Goal: Communication & Community: Answer question/provide support

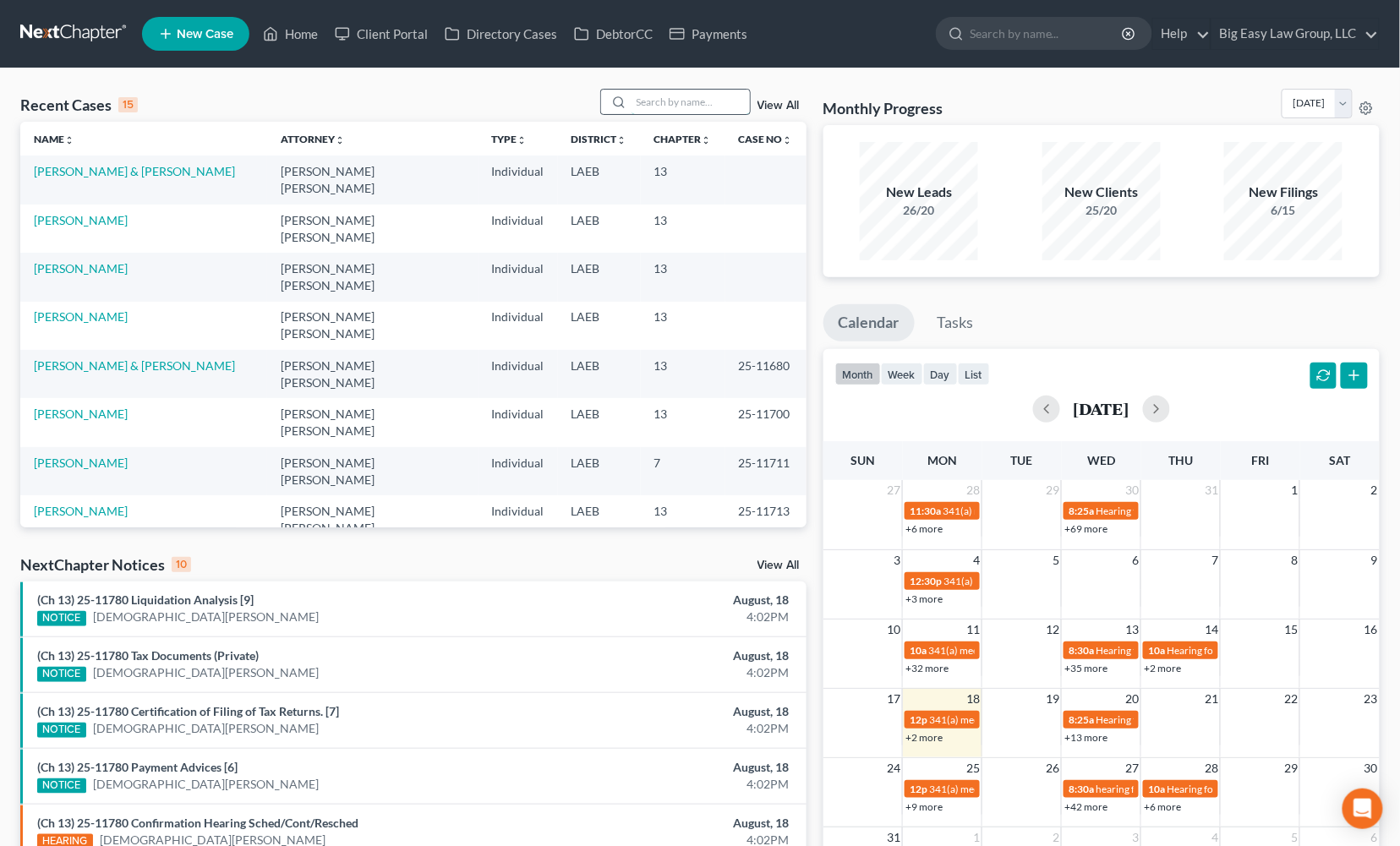
click at [724, 104] on input "search" at bounding box center [691, 102] width 119 height 24
type input "miller"
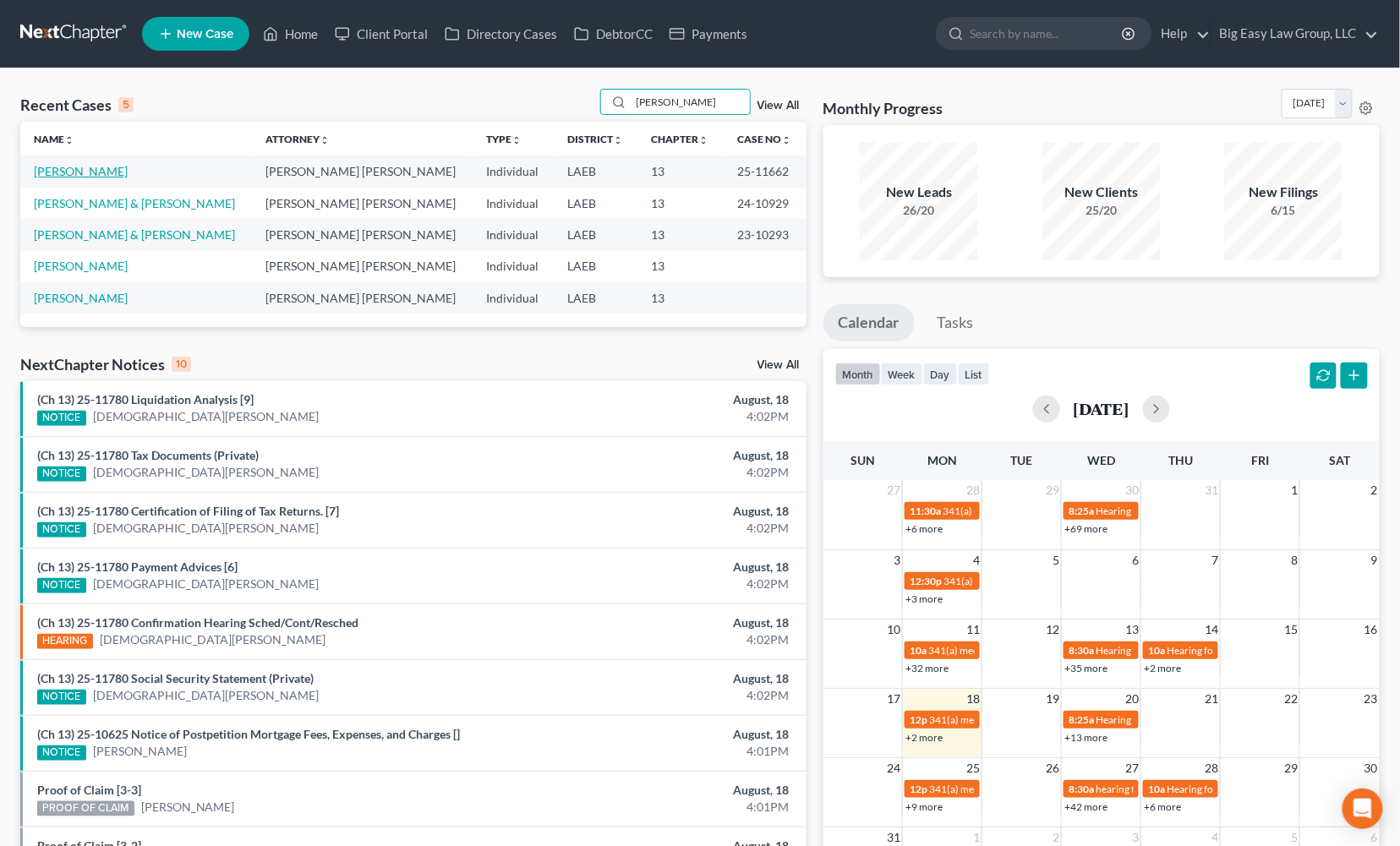
click at [65, 165] on link "[PERSON_NAME]" at bounding box center [81, 170] width 94 height 14
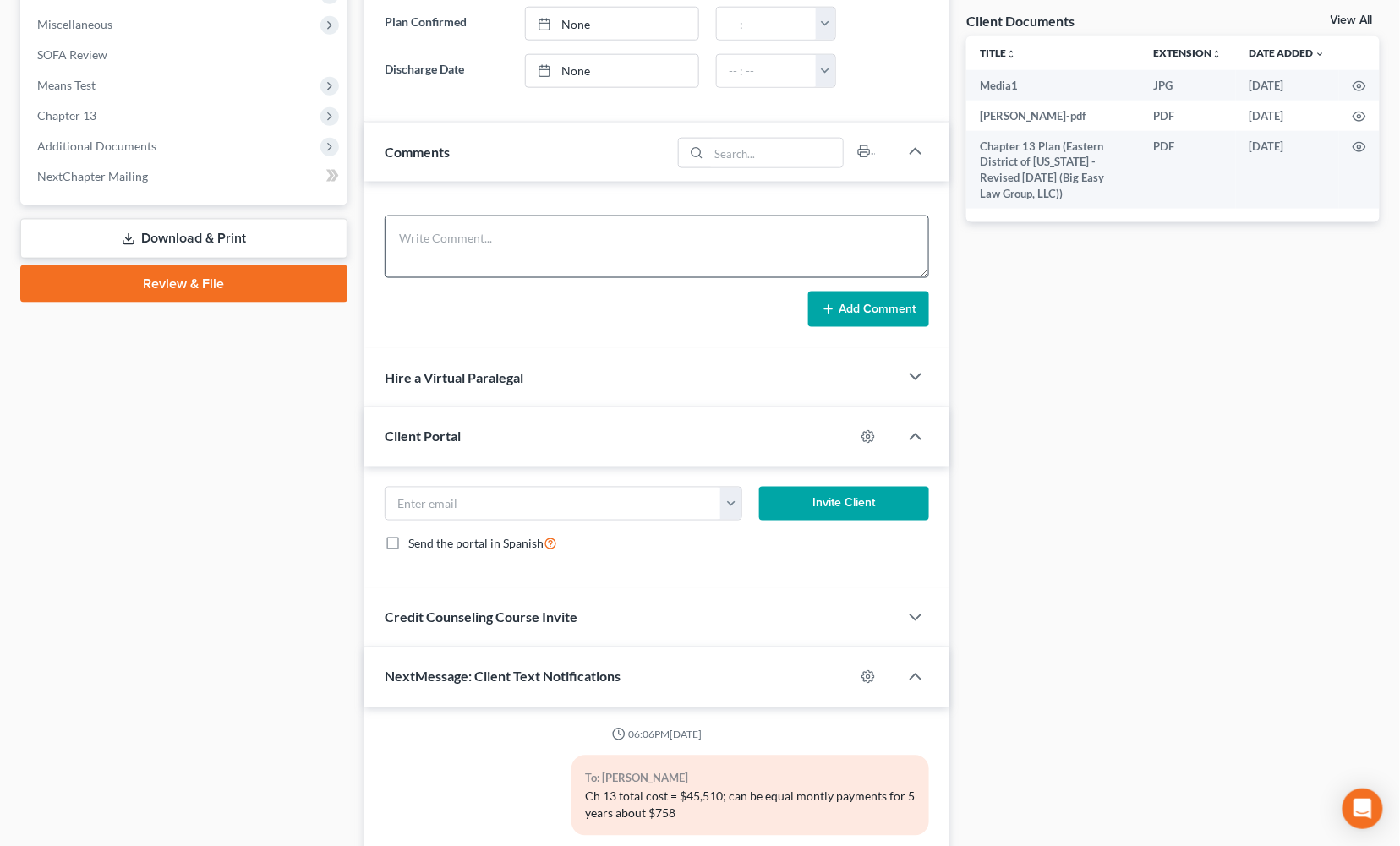
scroll to position [3229, 0]
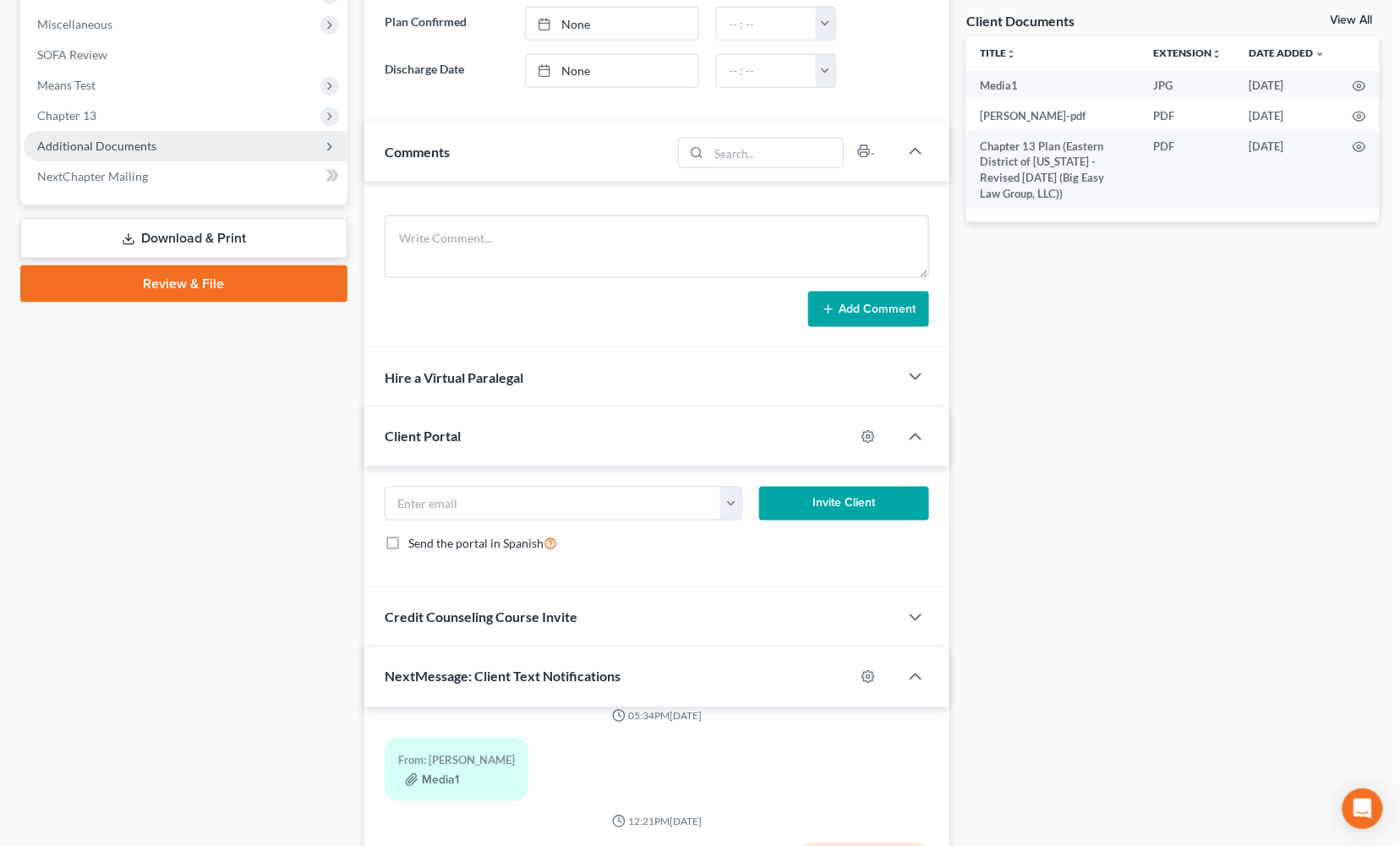
click at [149, 153] on span "Additional Documents" at bounding box center [185, 146] width 324 height 30
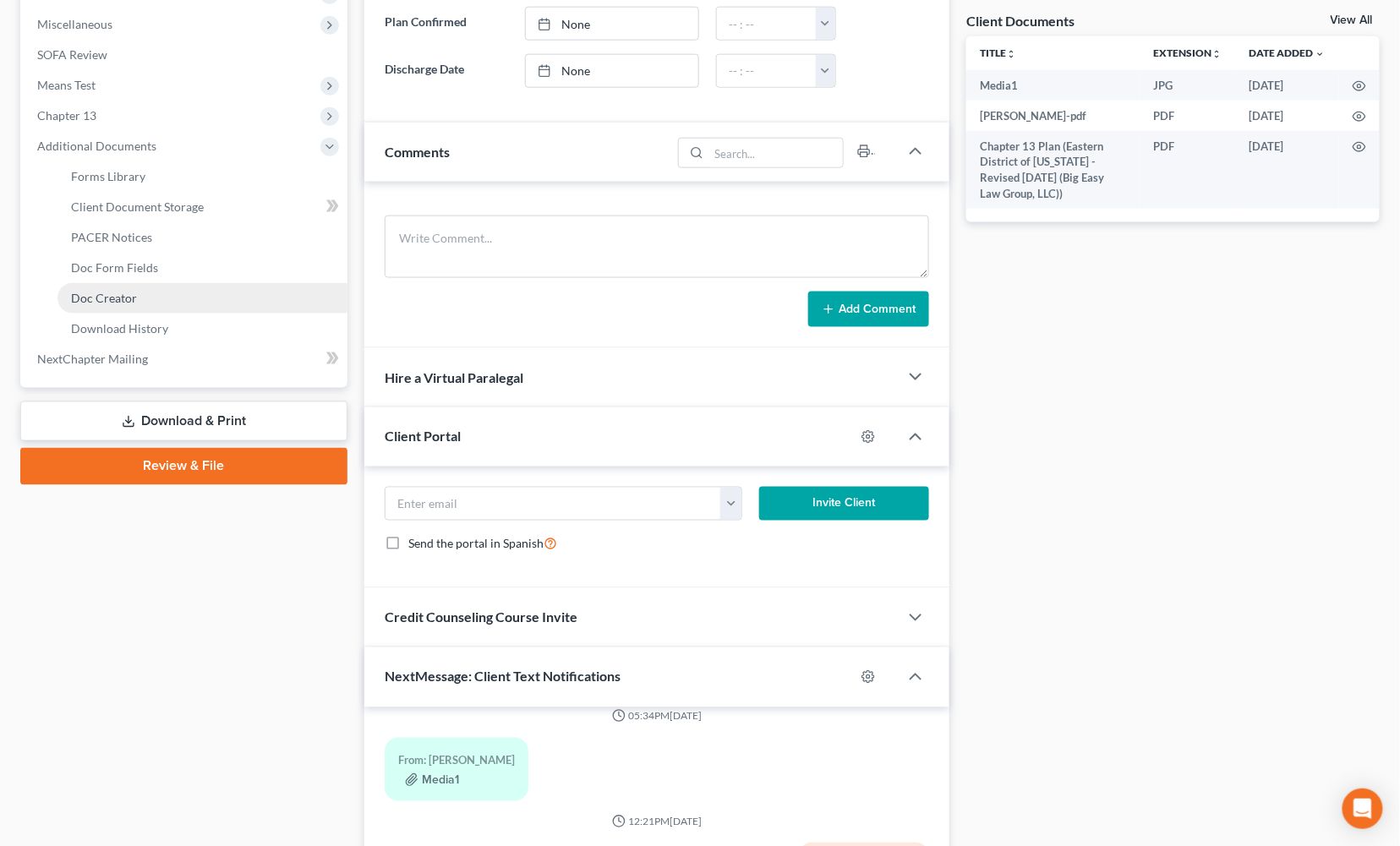
click at [180, 286] on link "Doc Creator" at bounding box center [202, 298] width 290 height 30
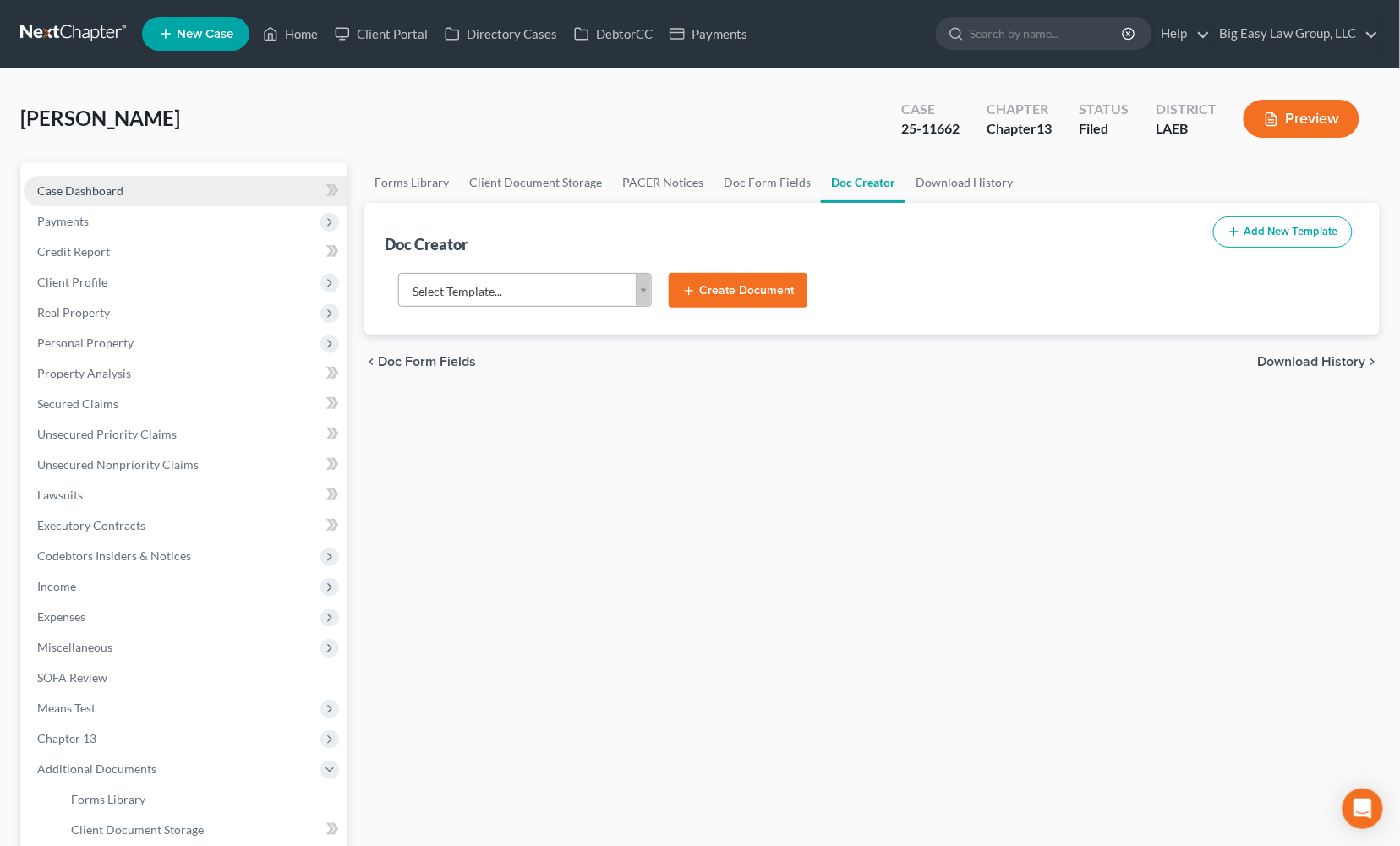
click at [142, 187] on link "Case Dashboard" at bounding box center [185, 191] width 324 height 30
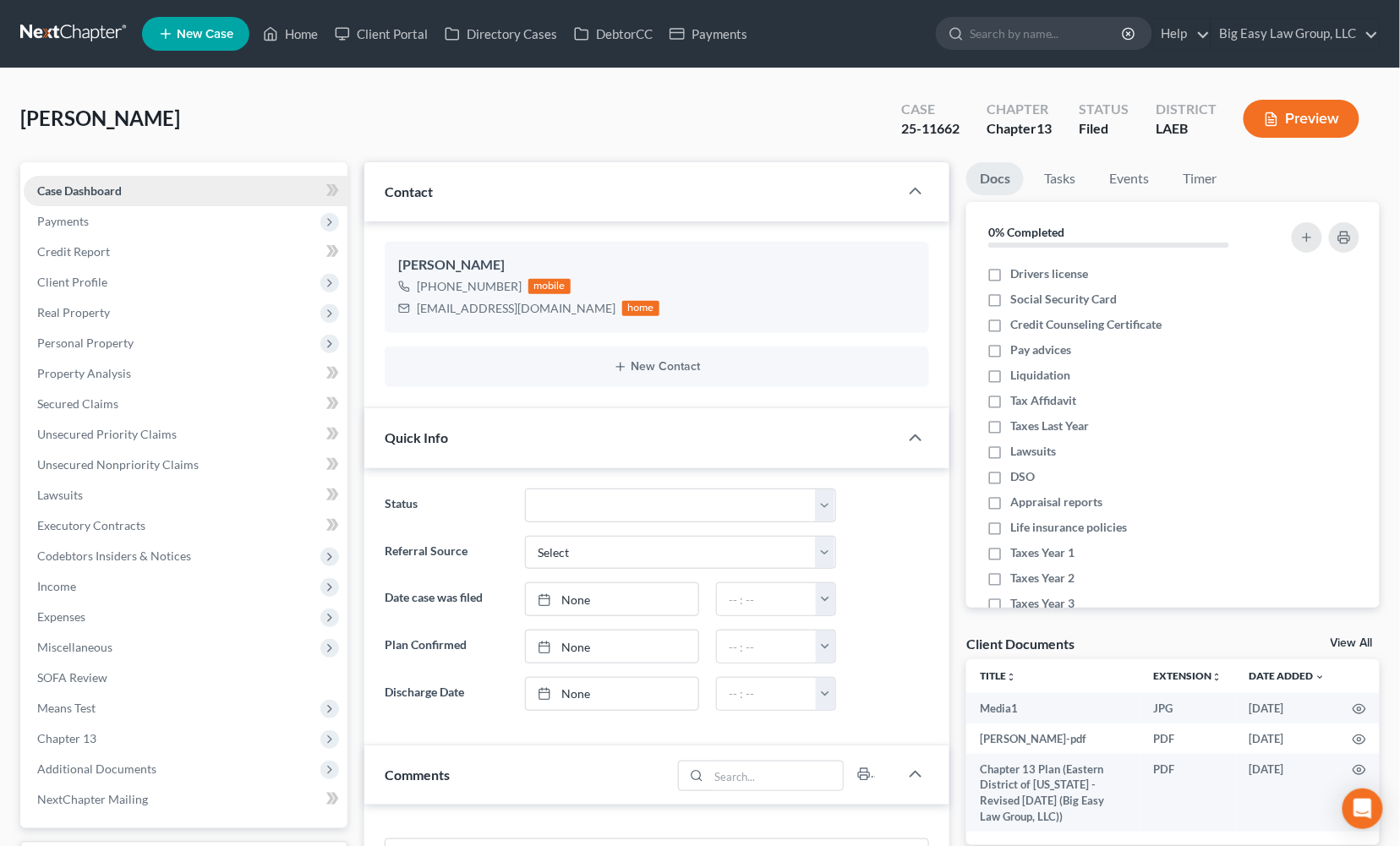
click at [142, 188] on link "Case Dashboard" at bounding box center [185, 191] width 324 height 30
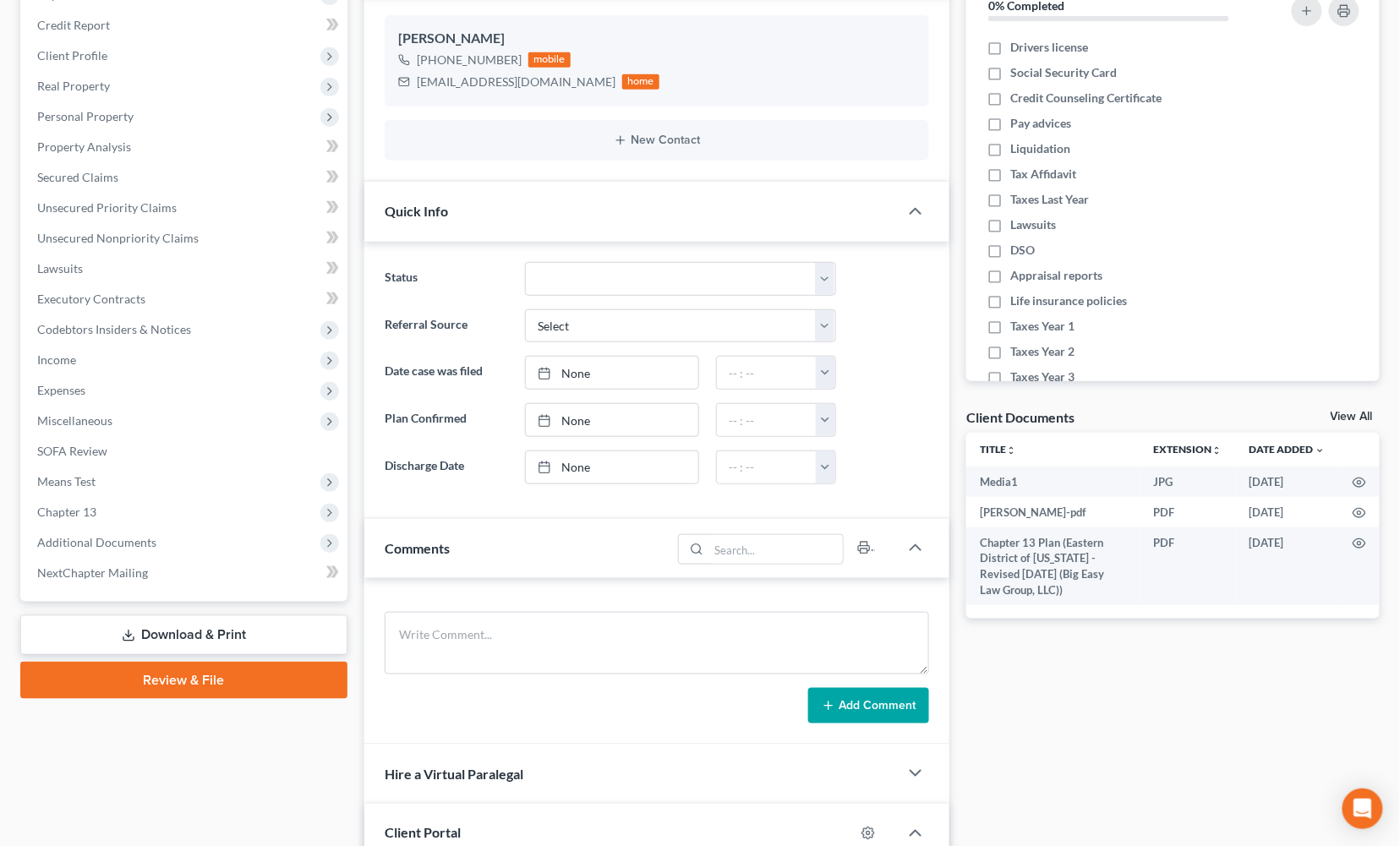
scroll to position [573, 0]
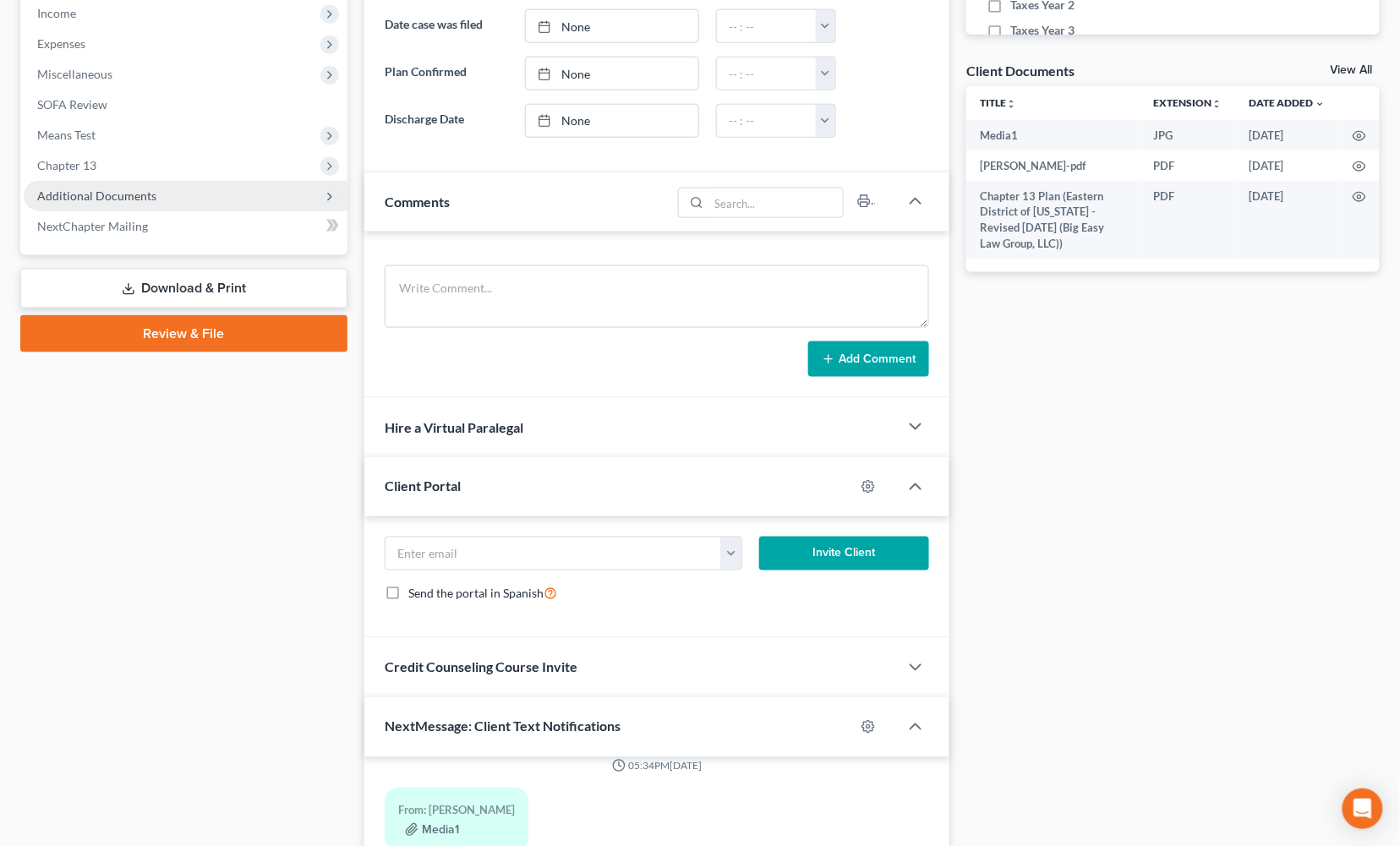
click at [153, 200] on span "Additional Documents" at bounding box center [97, 195] width 120 height 14
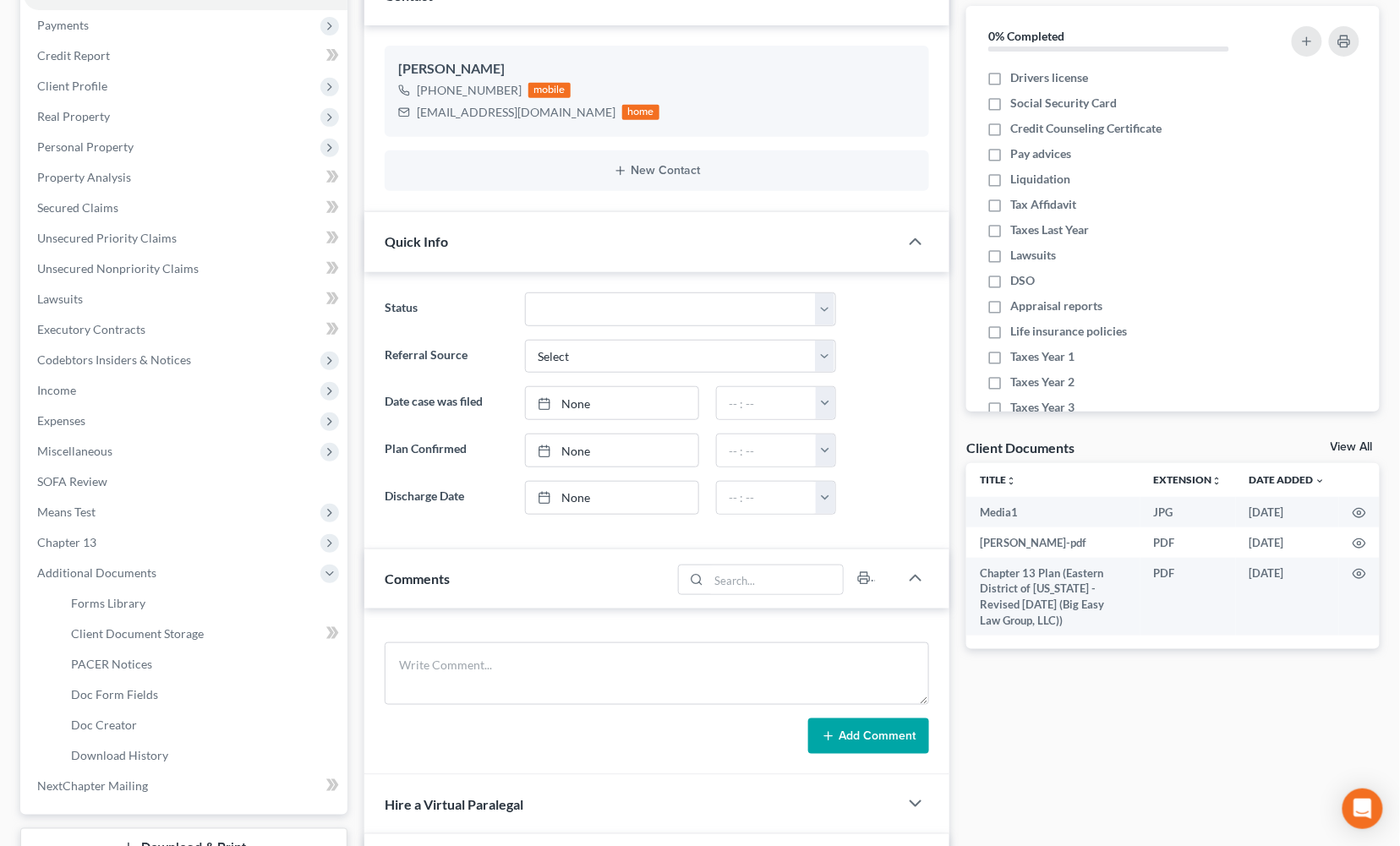
scroll to position [0, 0]
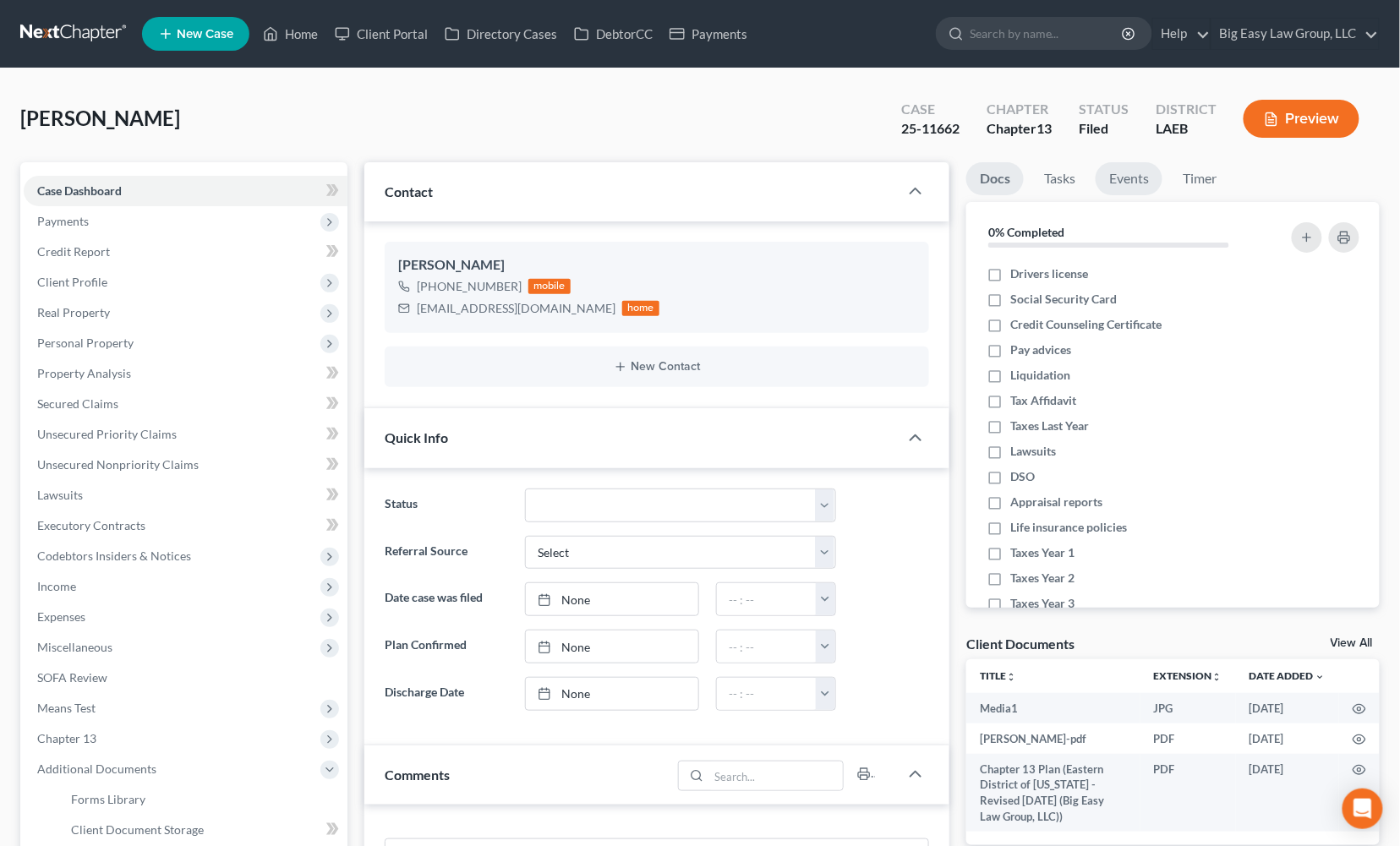
click at [1150, 176] on link "Events" at bounding box center [1129, 178] width 67 height 33
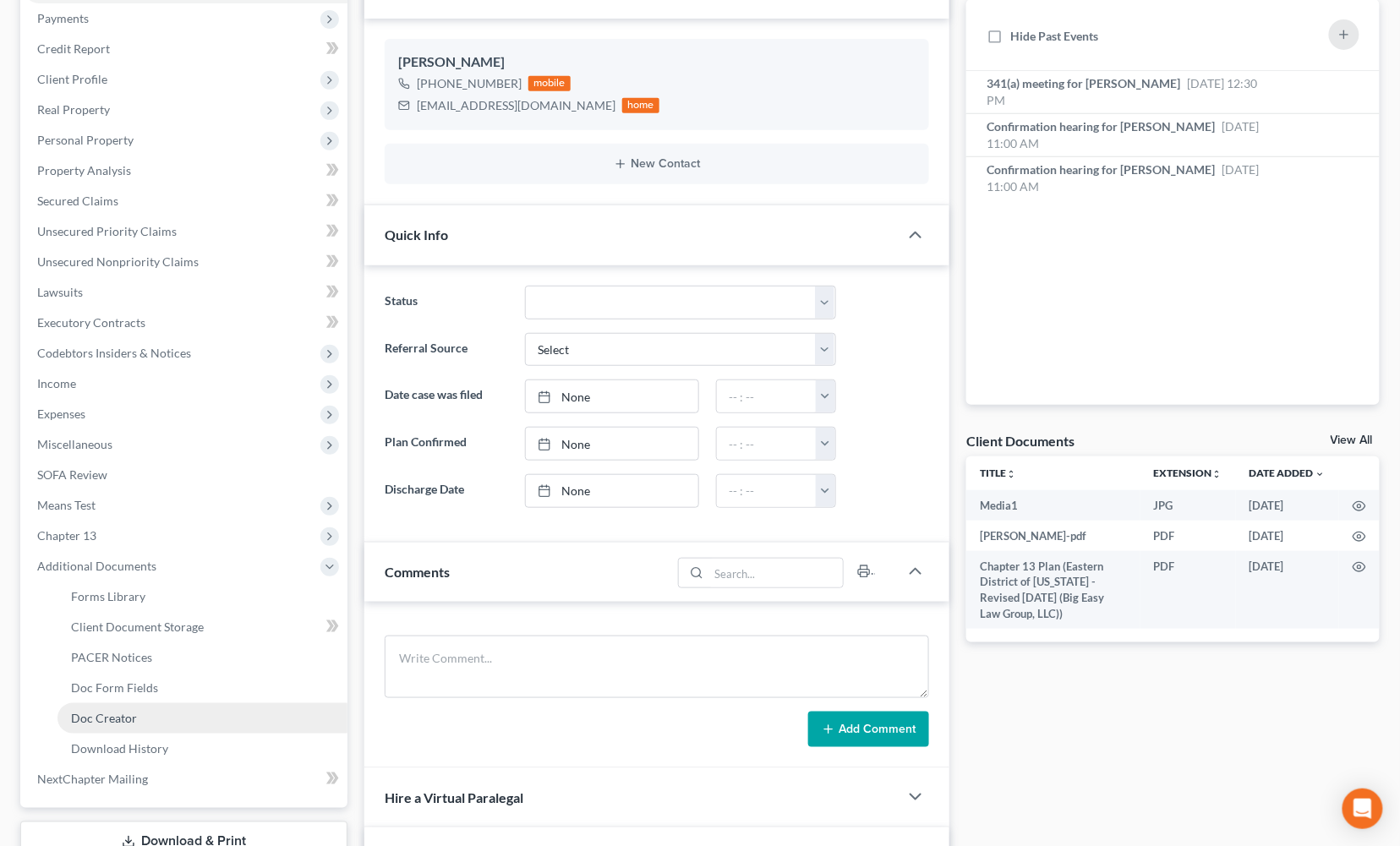
scroll to position [206, 0]
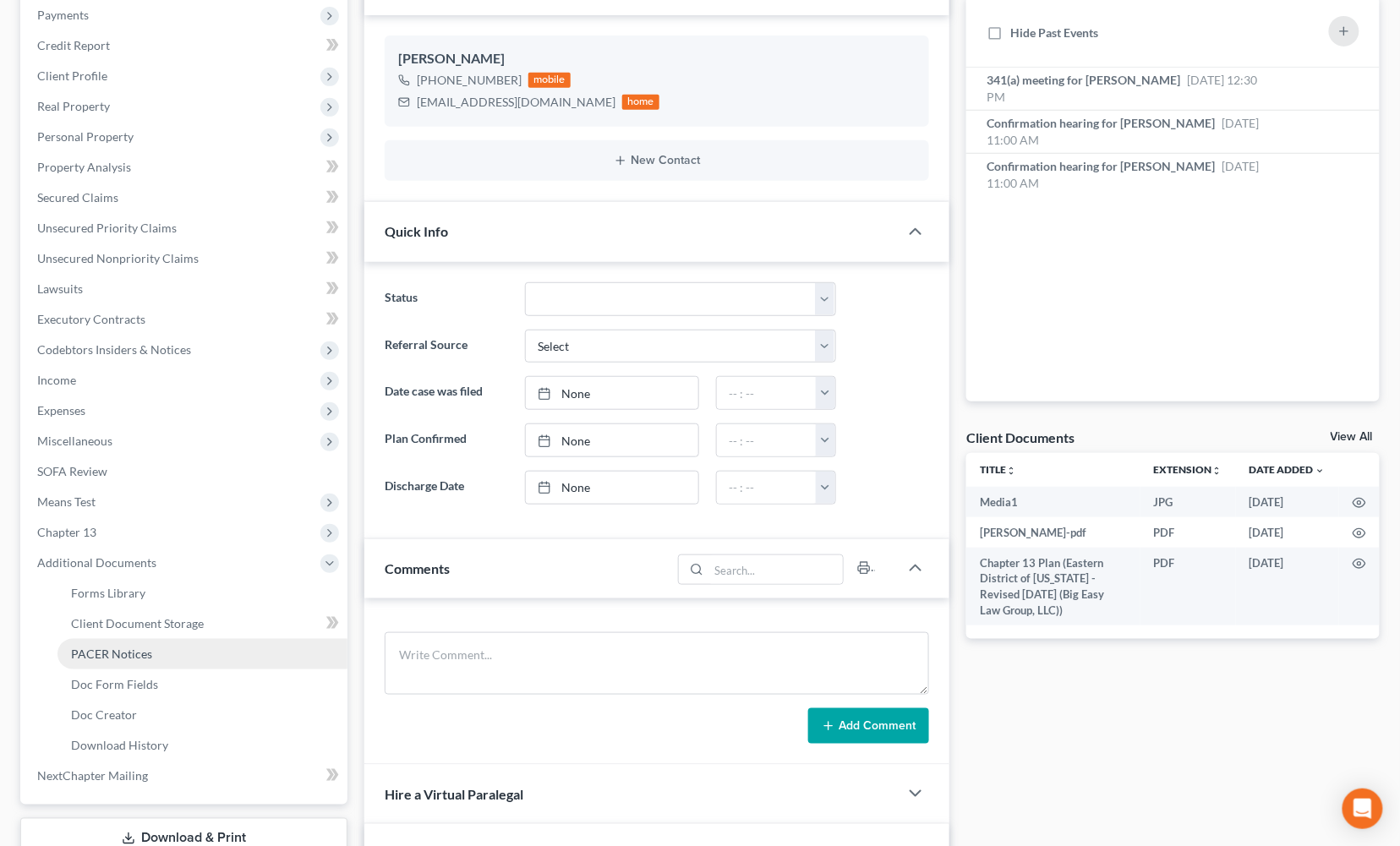
click at [170, 655] on link "PACER Notices" at bounding box center [202, 654] width 290 height 30
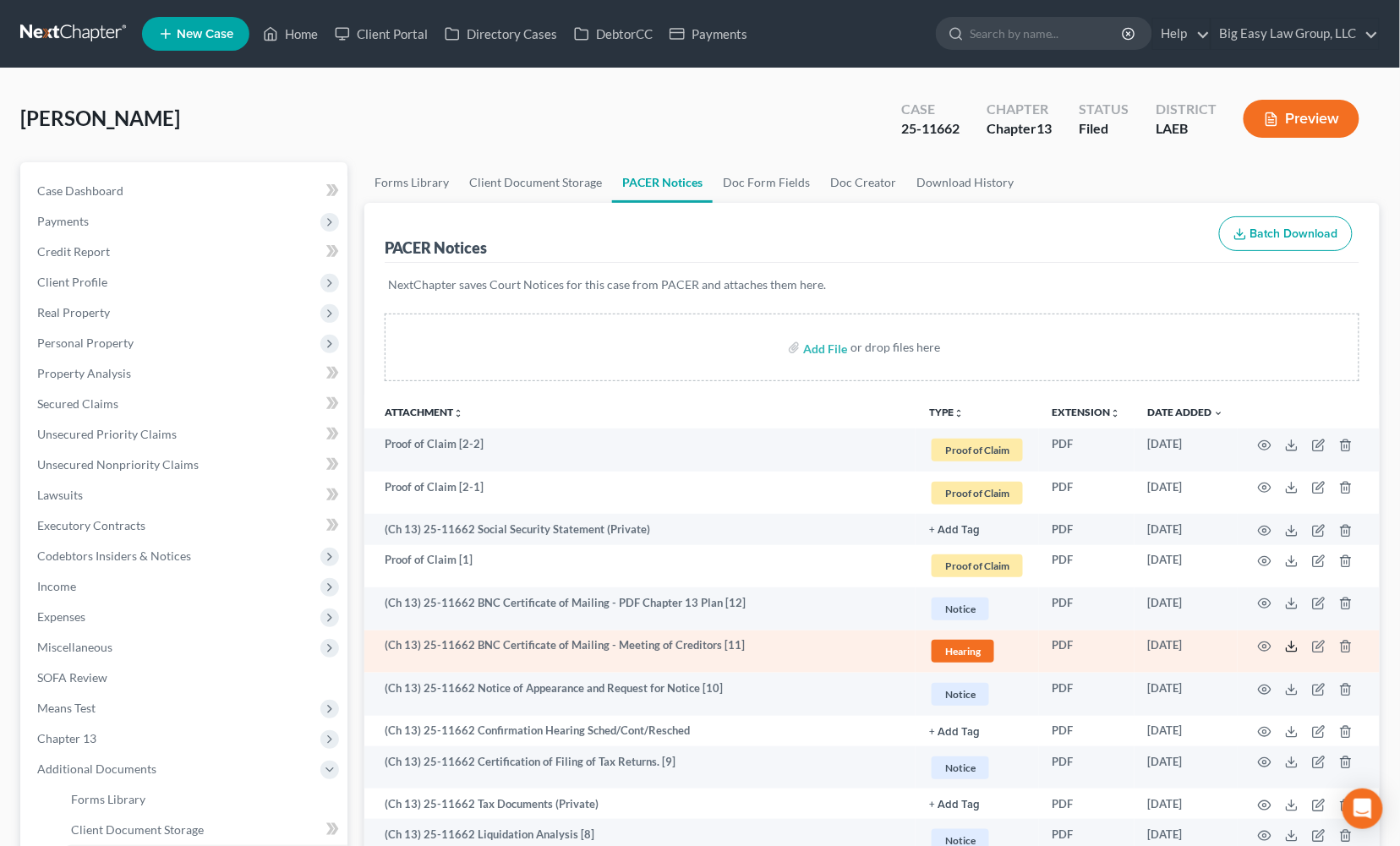
click at [1291, 645] on icon at bounding box center [1292, 646] width 13 height 13
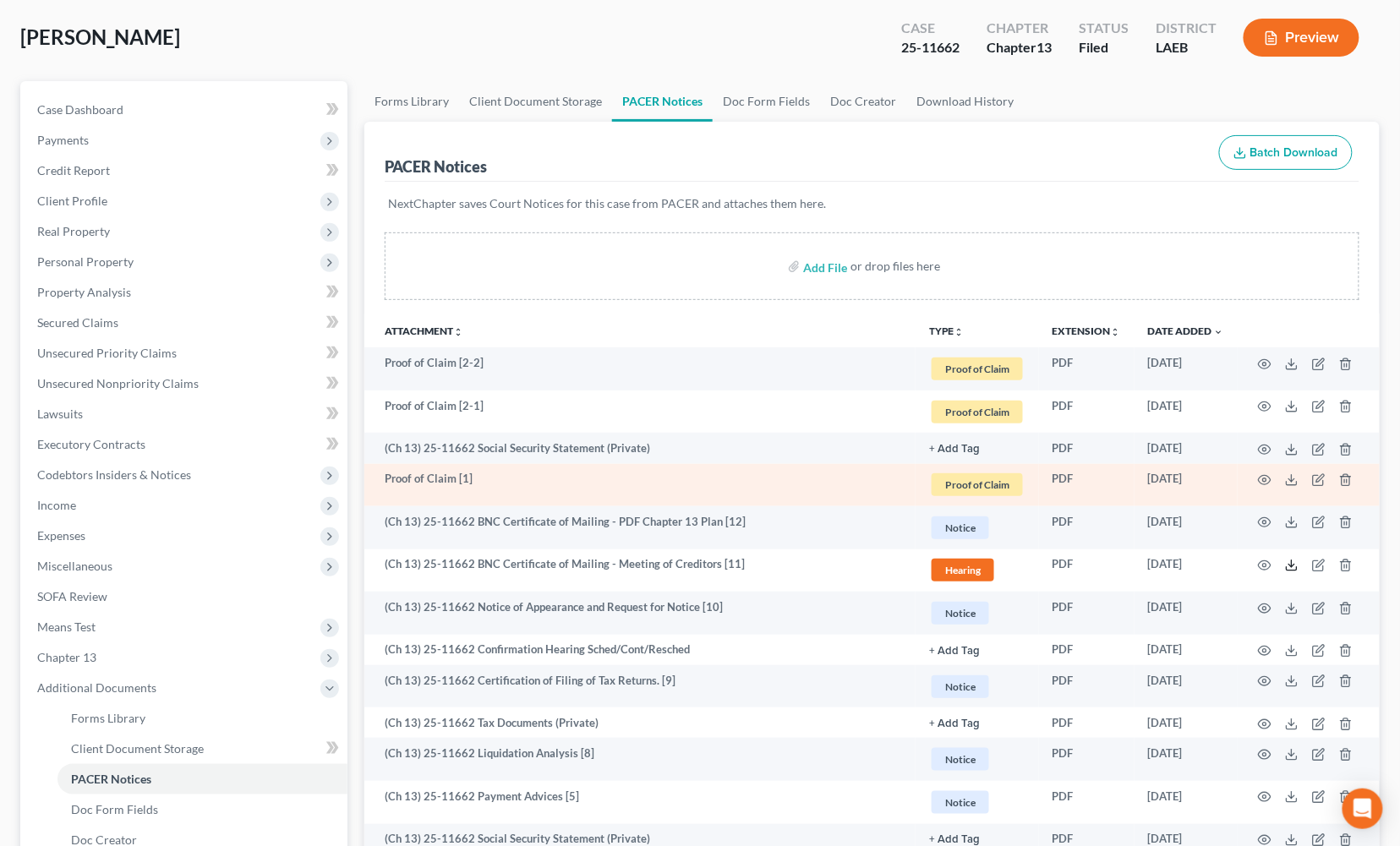
scroll to position [82, 0]
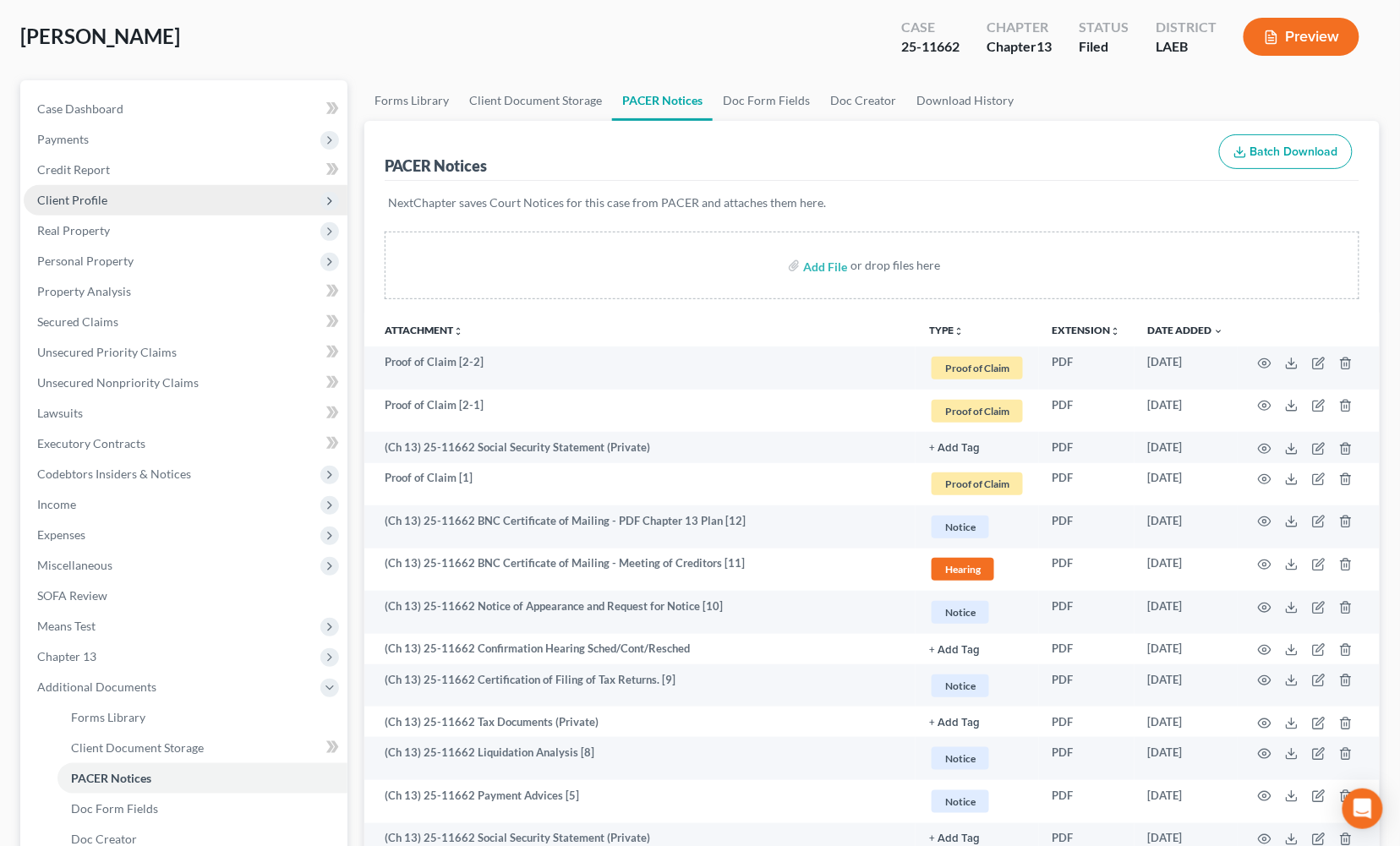
click at [95, 205] on span "Client Profile" at bounding box center [185, 200] width 324 height 30
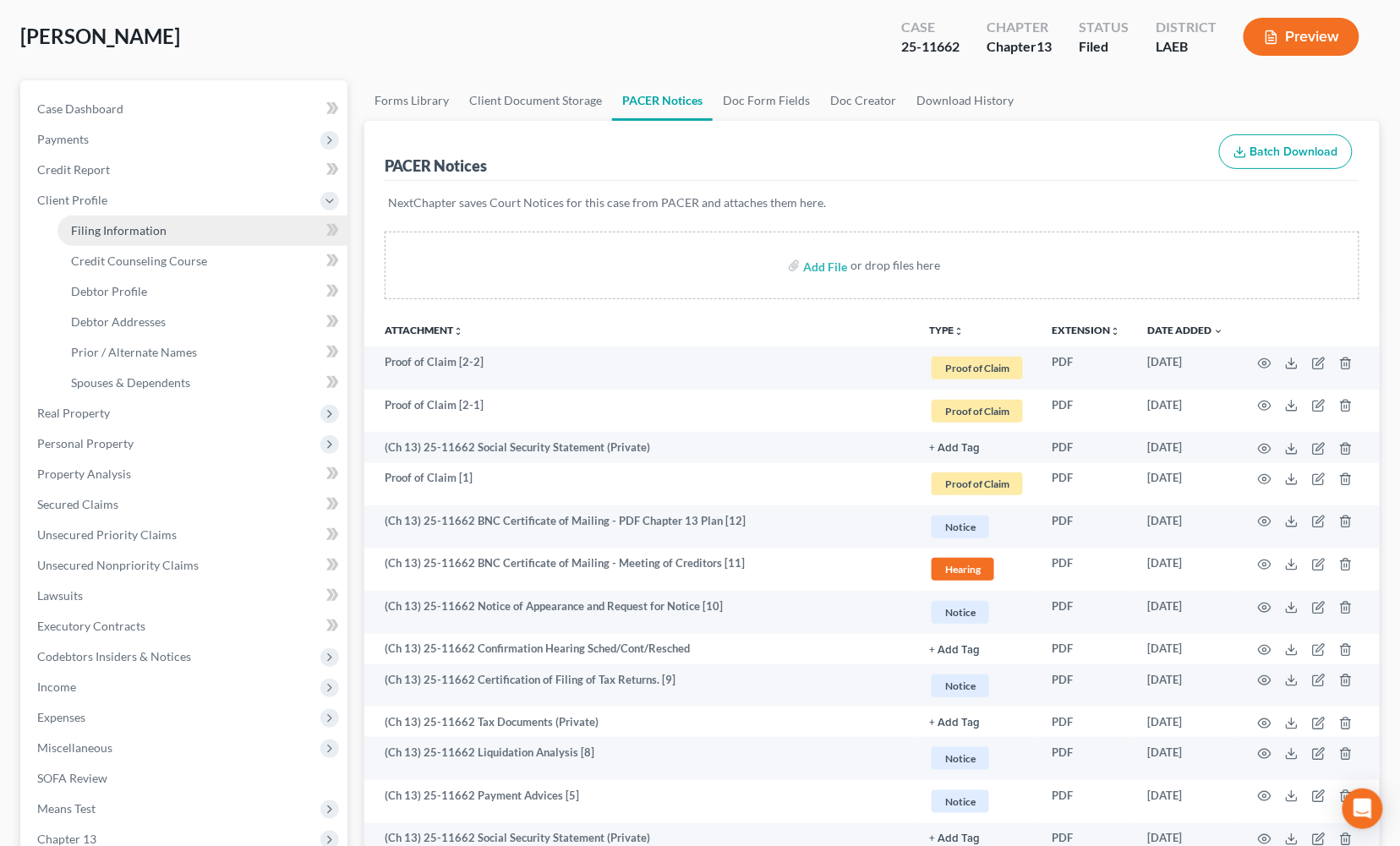
click at [113, 231] on span "Filing Information" at bounding box center [118, 230] width 95 height 14
select select "1"
select select "0"
select select "3"
select select "19"
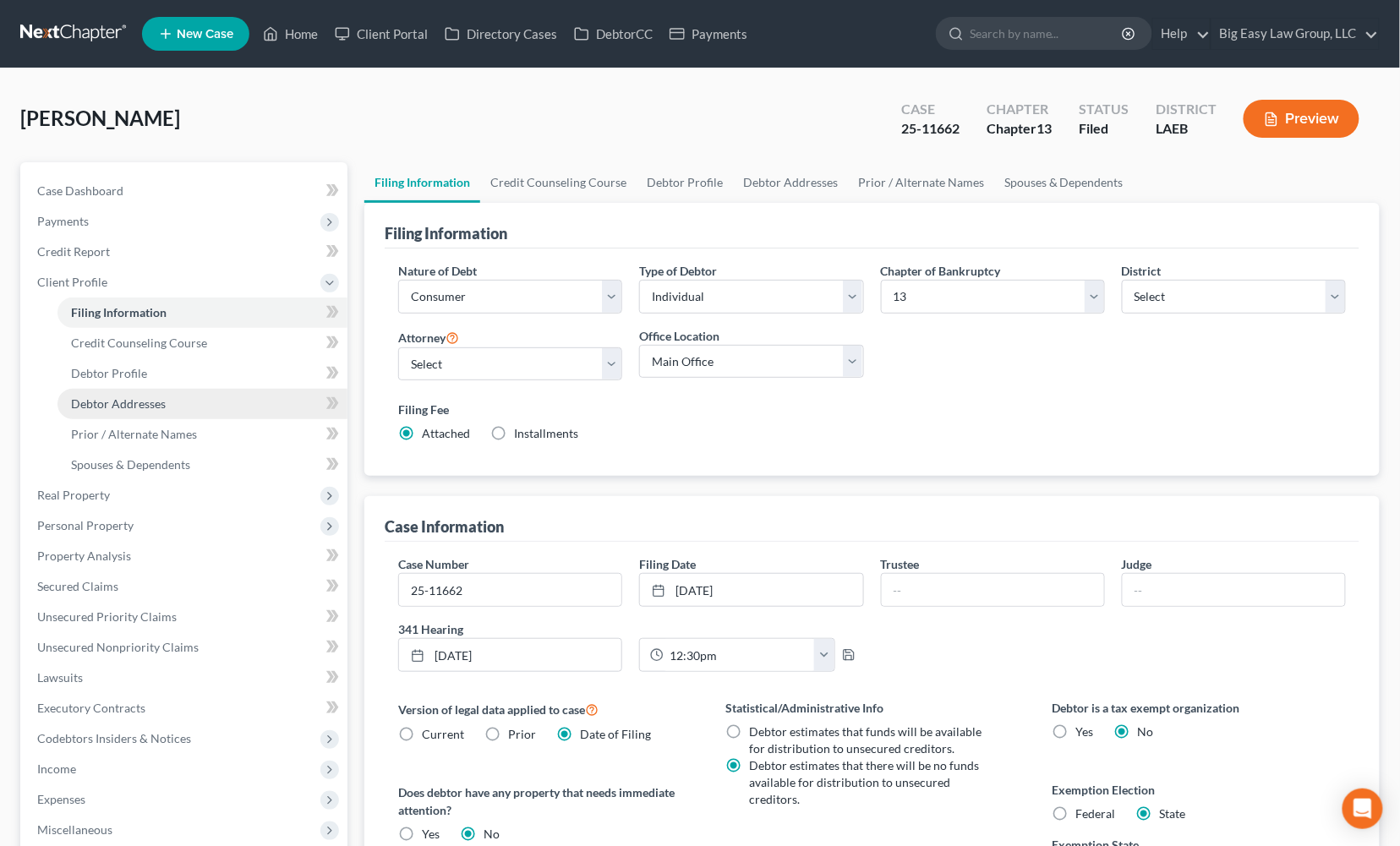
click at [194, 398] on link "Debtor Addresses" at bounding box center [202, 404] width 290 height 30
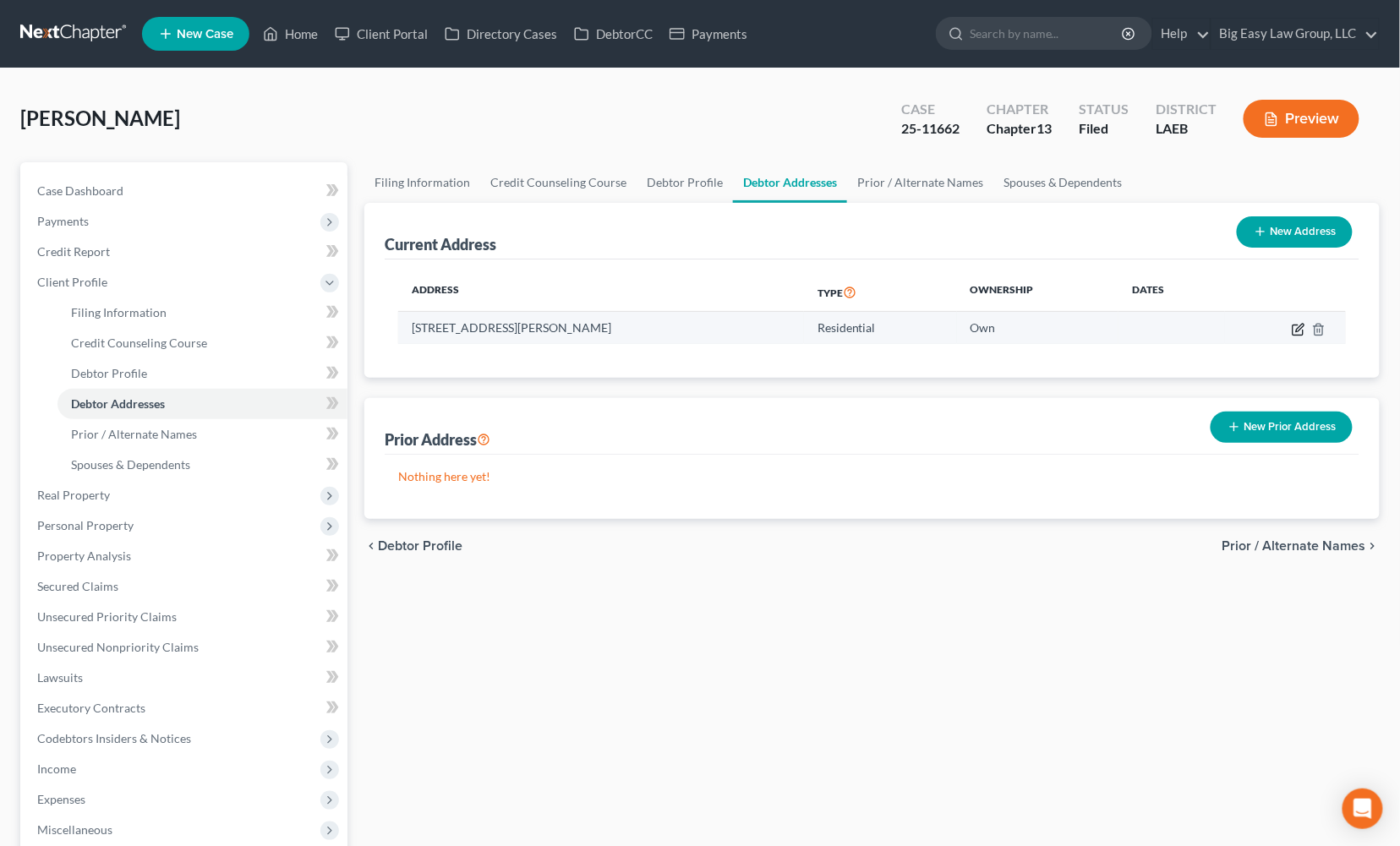
click at [1307, 327] on td at bounding box center [1285, 327] width 121 height 32
click at [1303, 326] on icon "button" at bounding box center [1298, 329] width 13 height 13
select select "19"
select select "0"
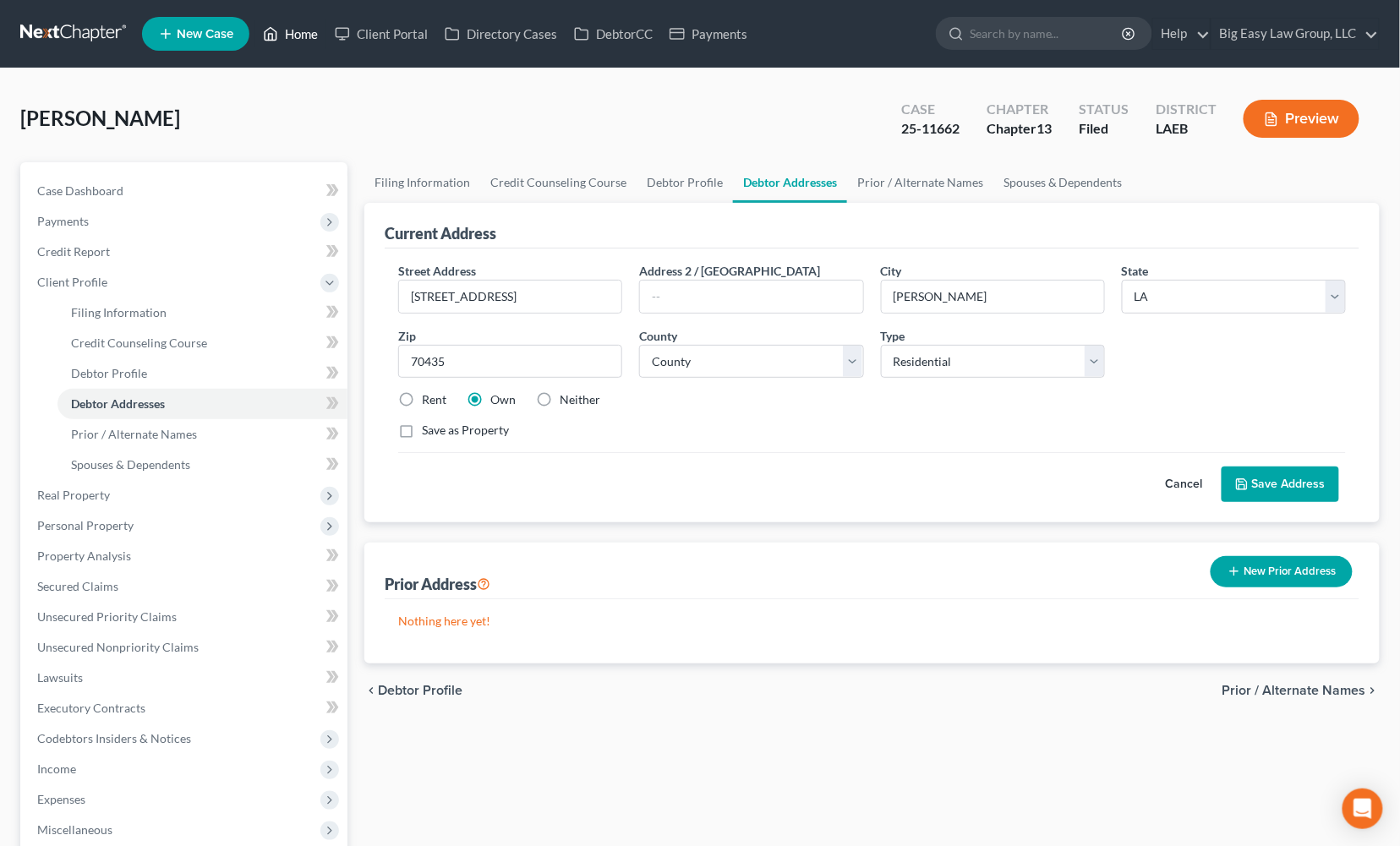
click at [287, 31] on link "Home" at bounding box center [290, 34] width 72 height 30
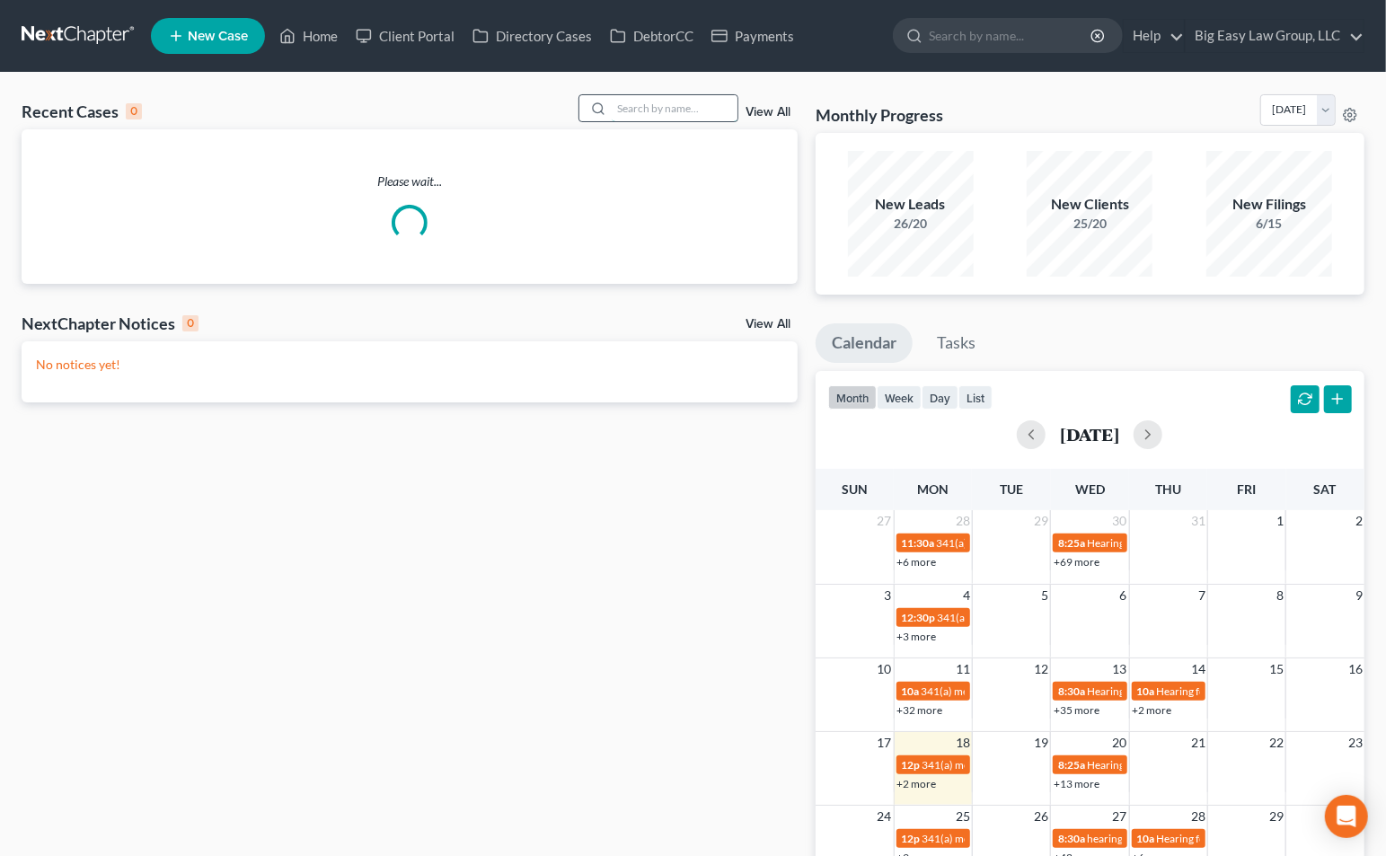
click at [623, 110] on input "search" at bounding box center [675, 108] width 126 height 26
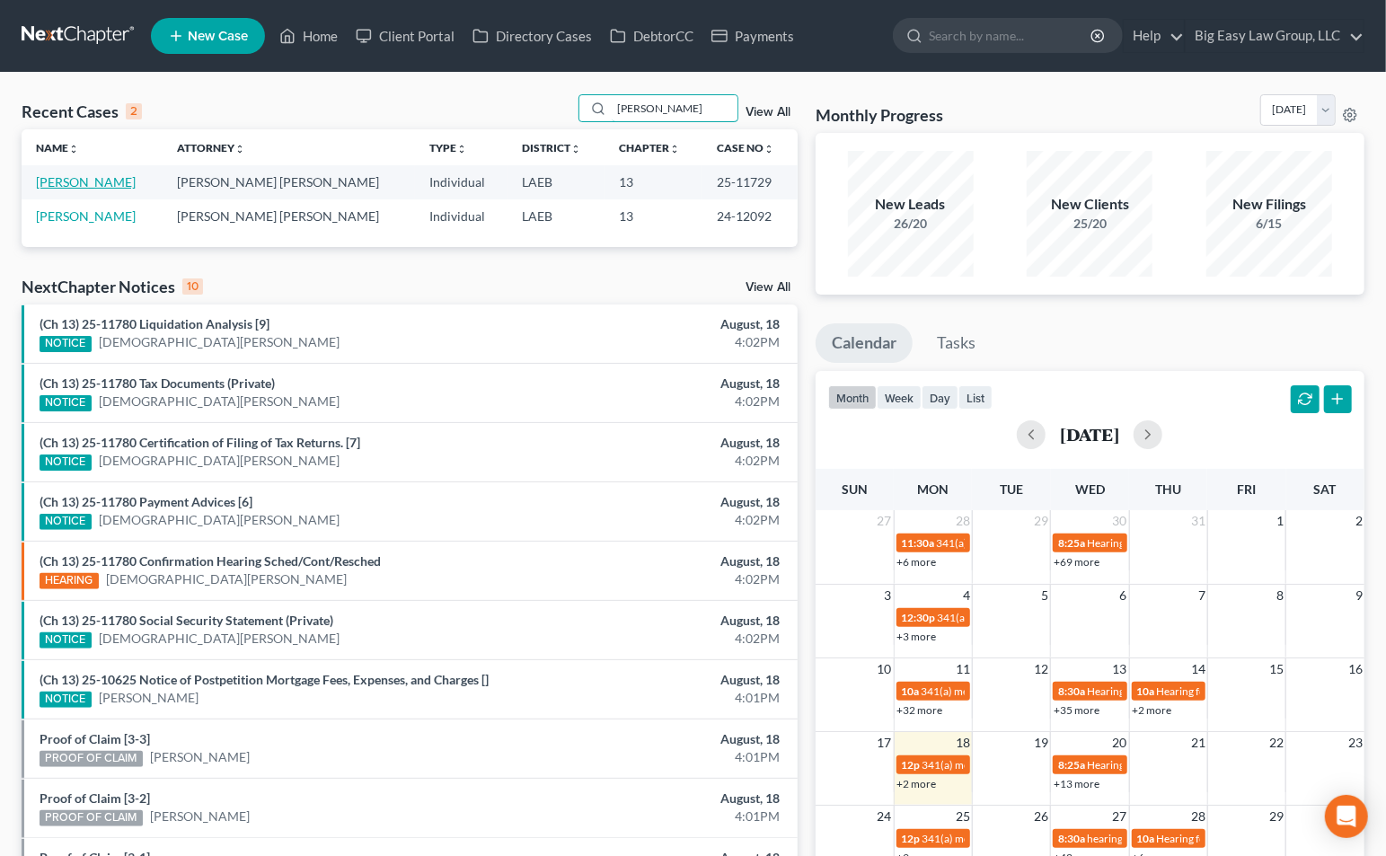
type input "[PERSON_NAME]"
drag, startPoint x: 80, startPoint y: 180, endPoint x: 133, endPoint y: 174, distance: 53.3
click at [80, 180] on link "[PERSON_NAME]" at bounding box center [86, 181] width 100 height 15
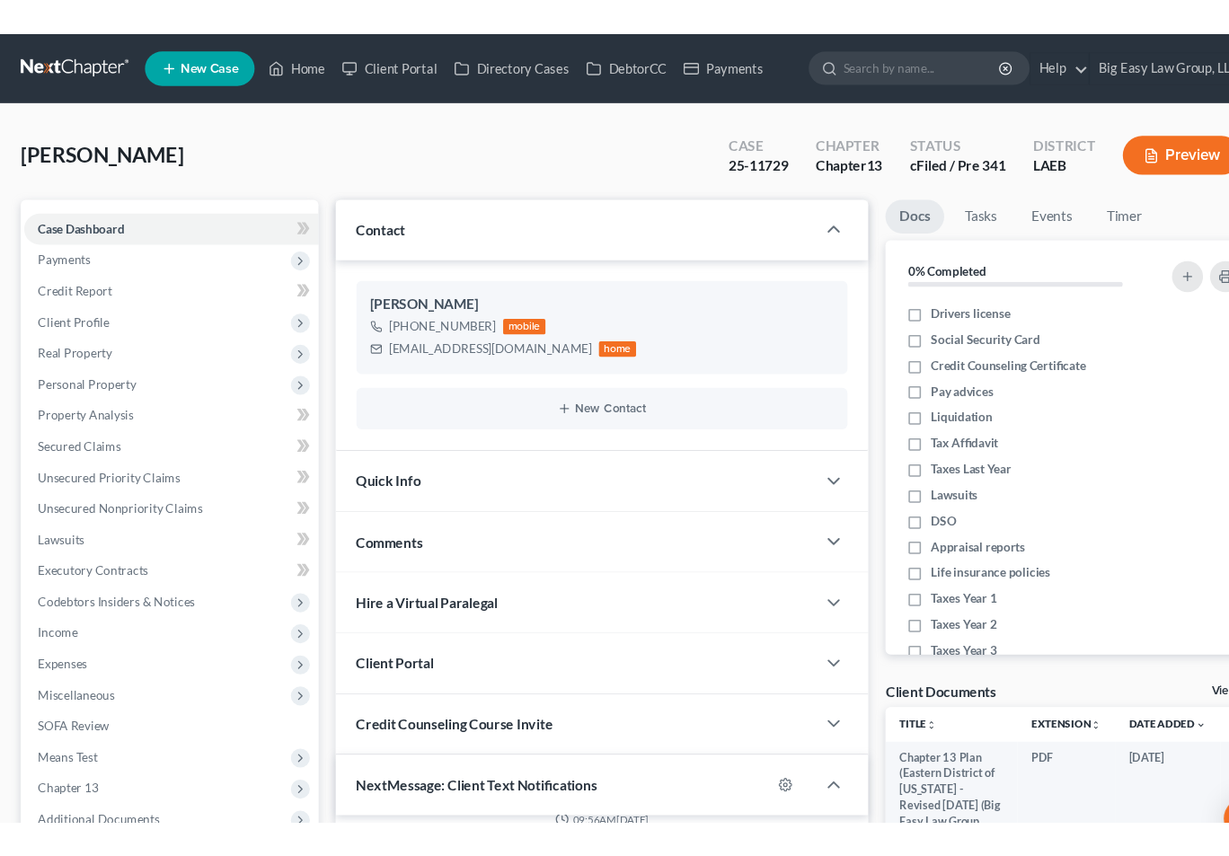
scroll to position [868, 0]
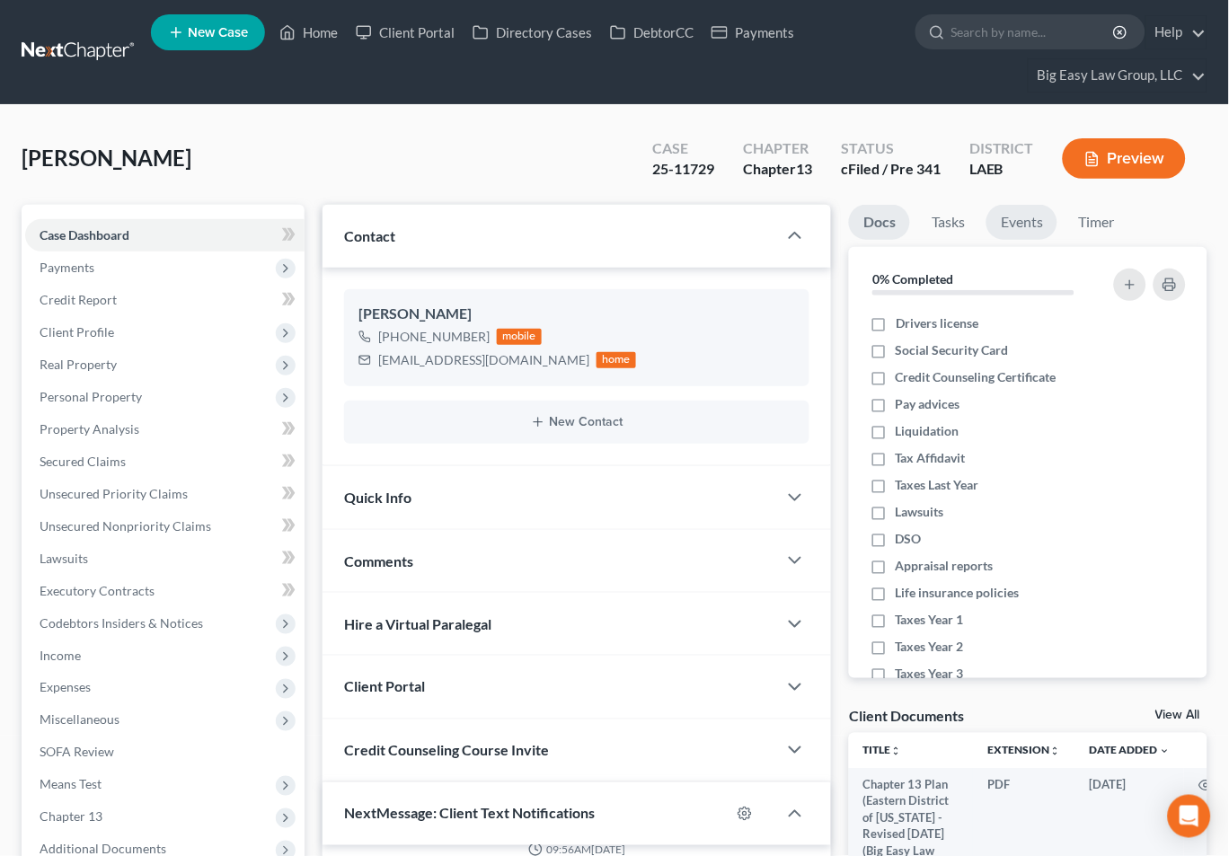
click at [1033, 216] on link "Events" at bounding box center [1021, 222] width 71 height 35
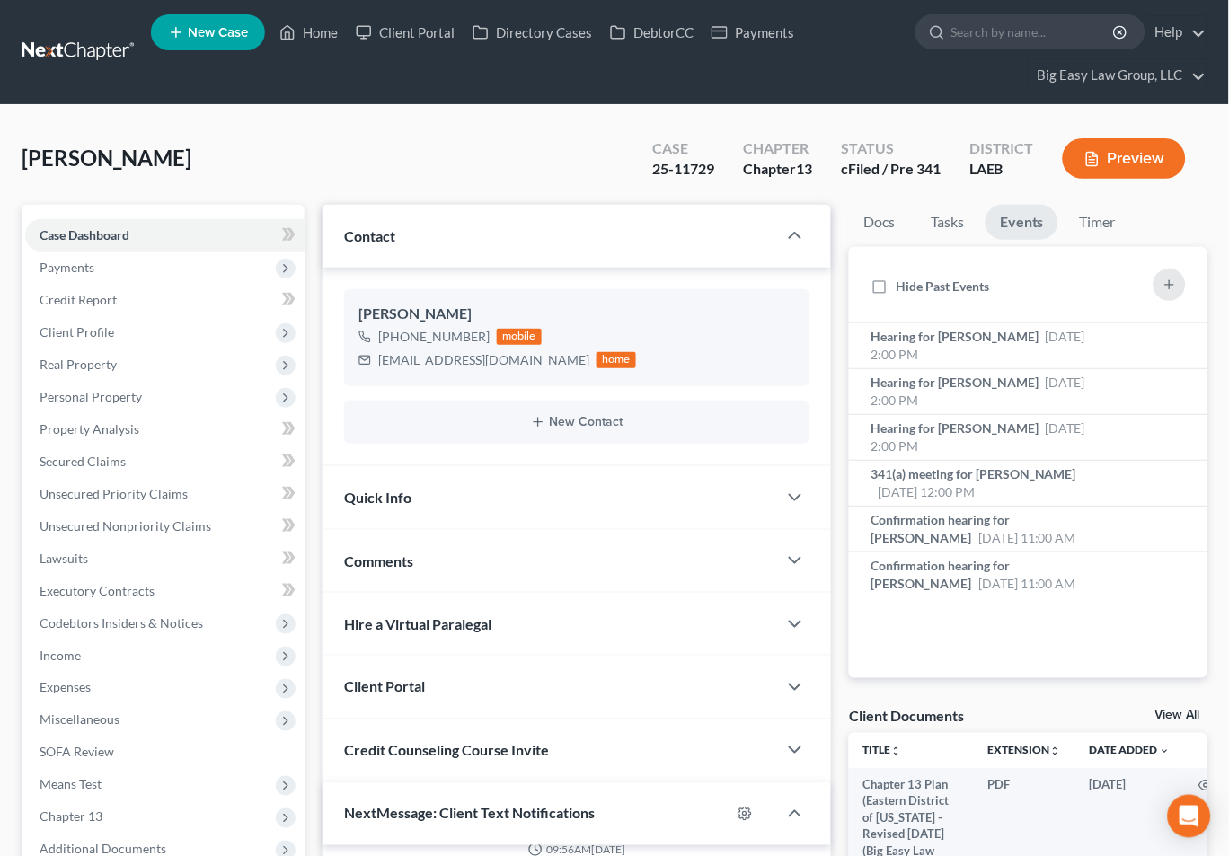
click at [321, 165] on div "[PERSON_NAME] Upgraded Case 25-11729 Chapter Chapter 13 Status cFiled / Pre 341…" at bounding box center [614, 166] width 1185 height 78
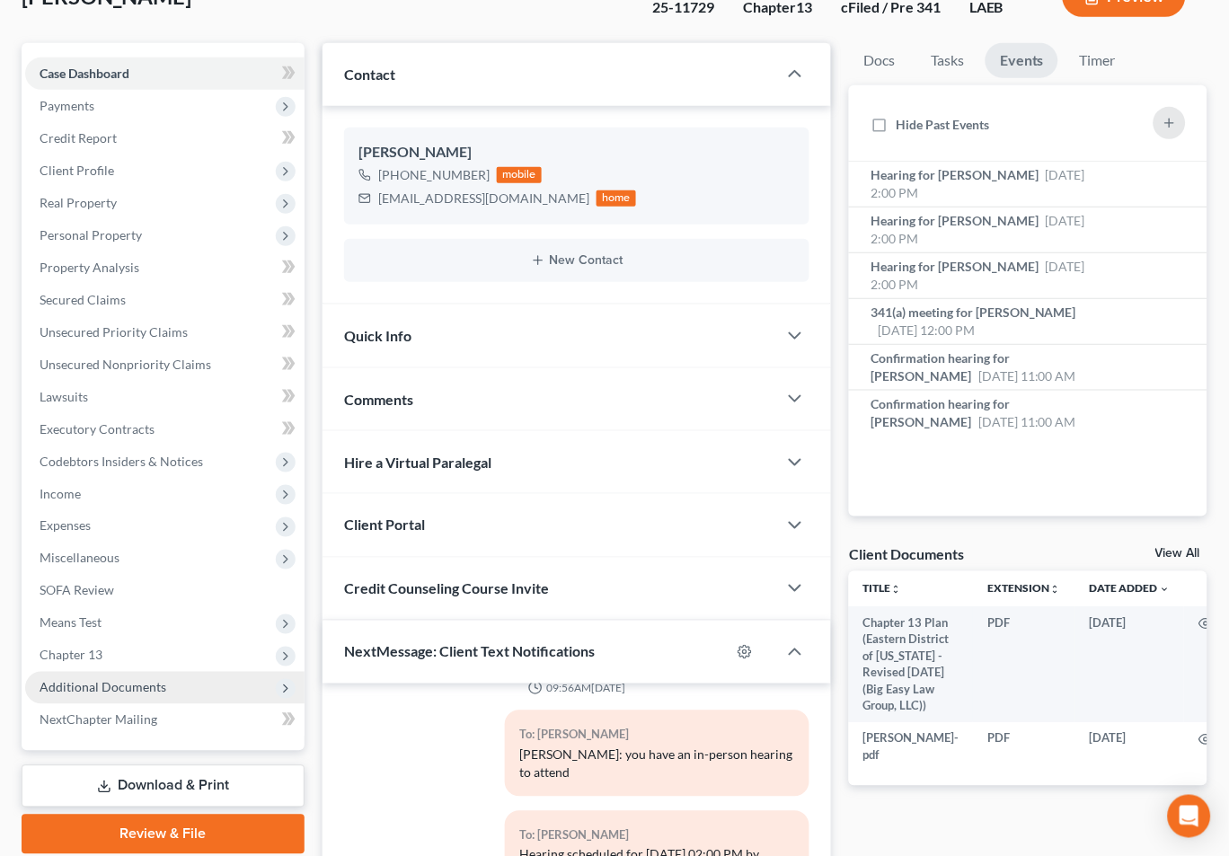
scroll to position [186, 0]
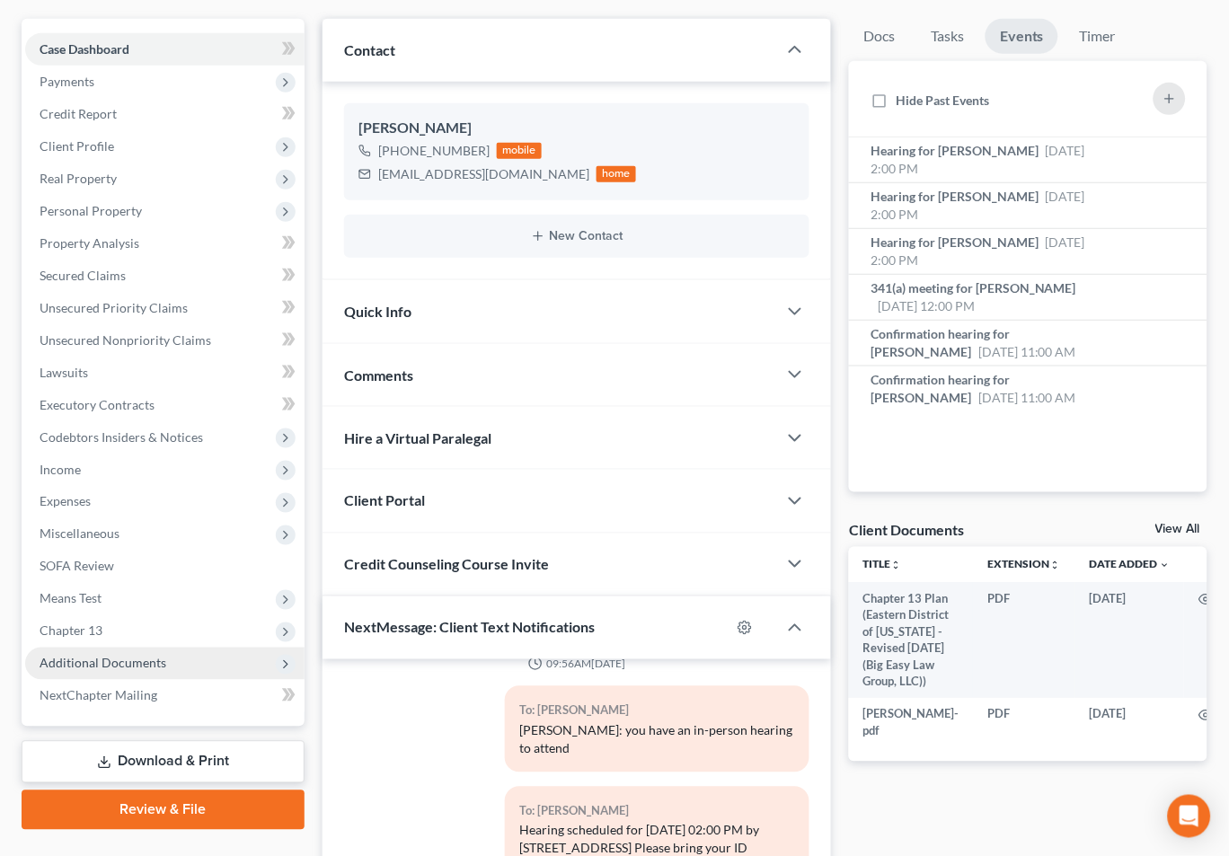
click at [218, 665] on span "Additional Documents" at bounding box center [164, 663] width 279 height 32
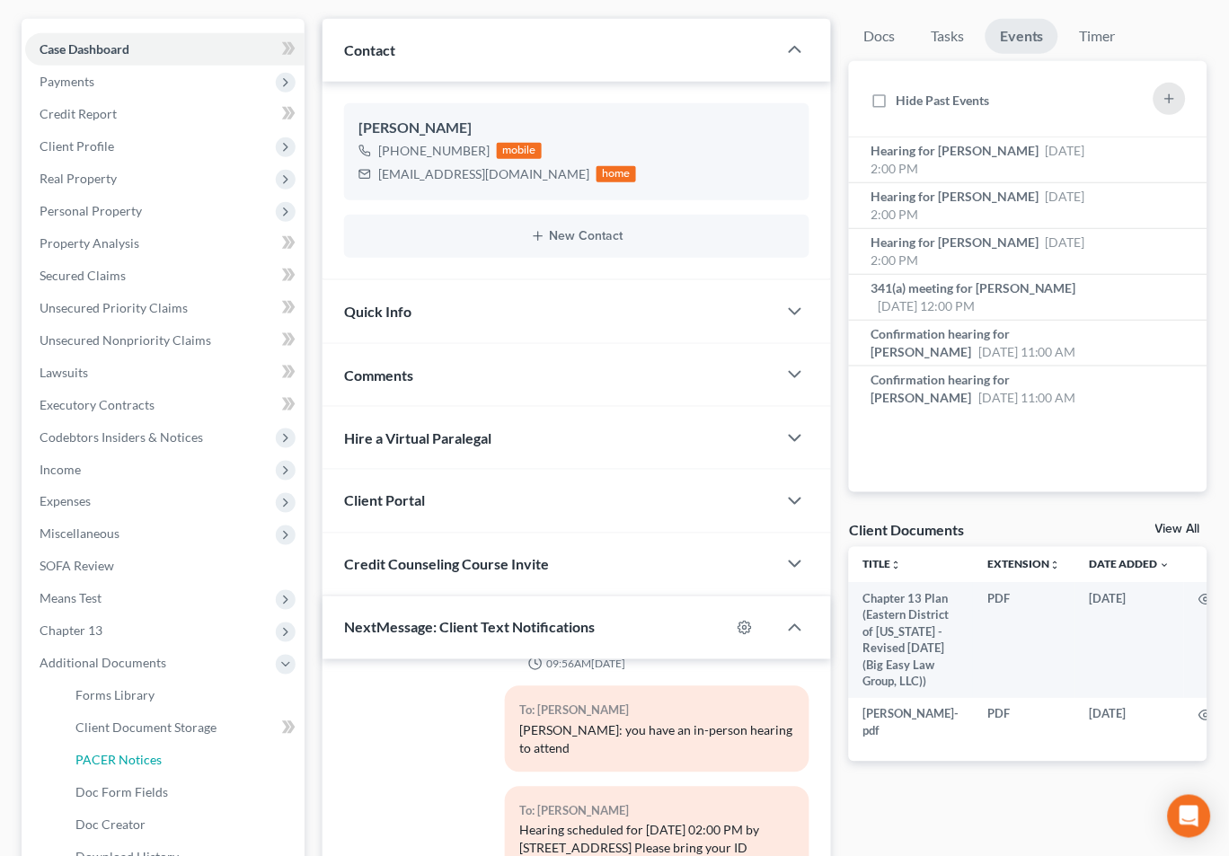
drag, startPoint x: 216, startPoint y: 744, endPoint x: 531, endPoint y: 633, distance: 333.5
click at [216, 744] on link "PACER Notices" at bounding box center [182, 760] width 243 height 32
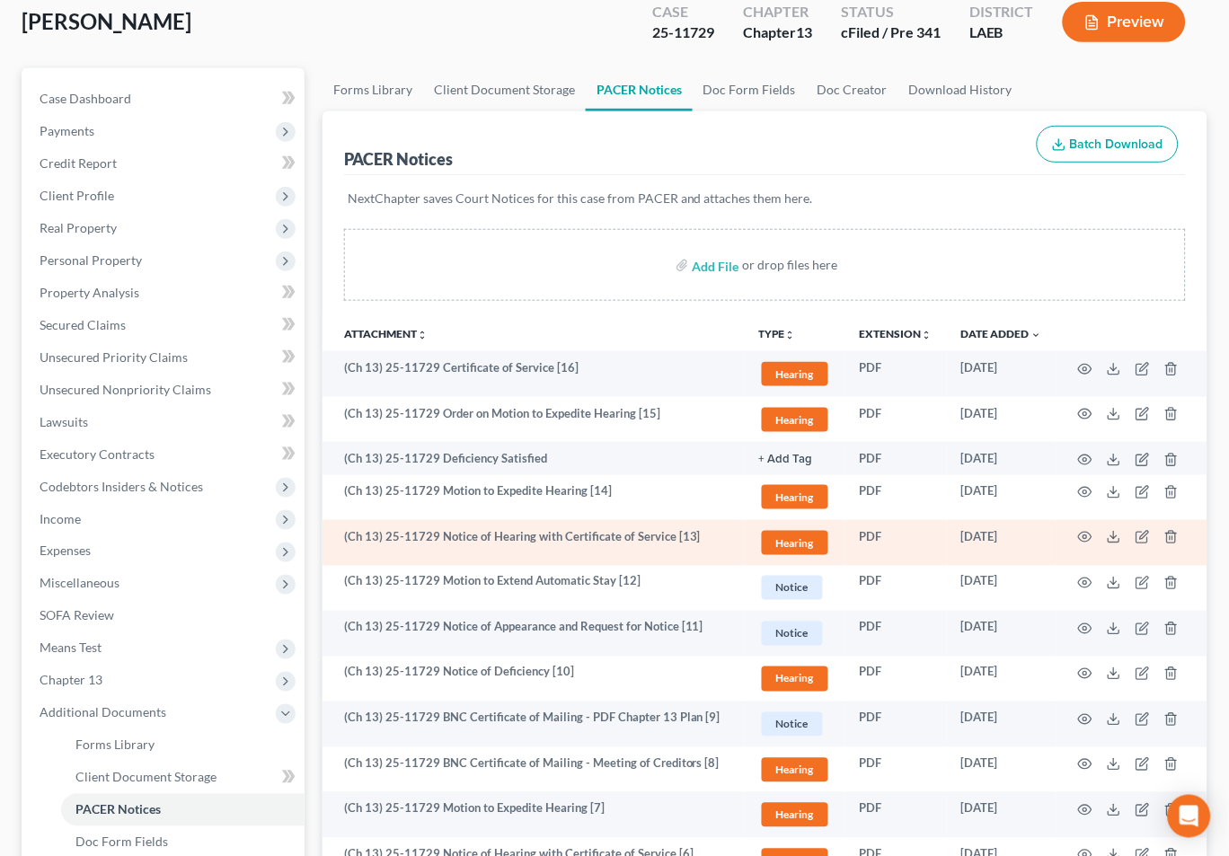
scroll to position [145, 0]
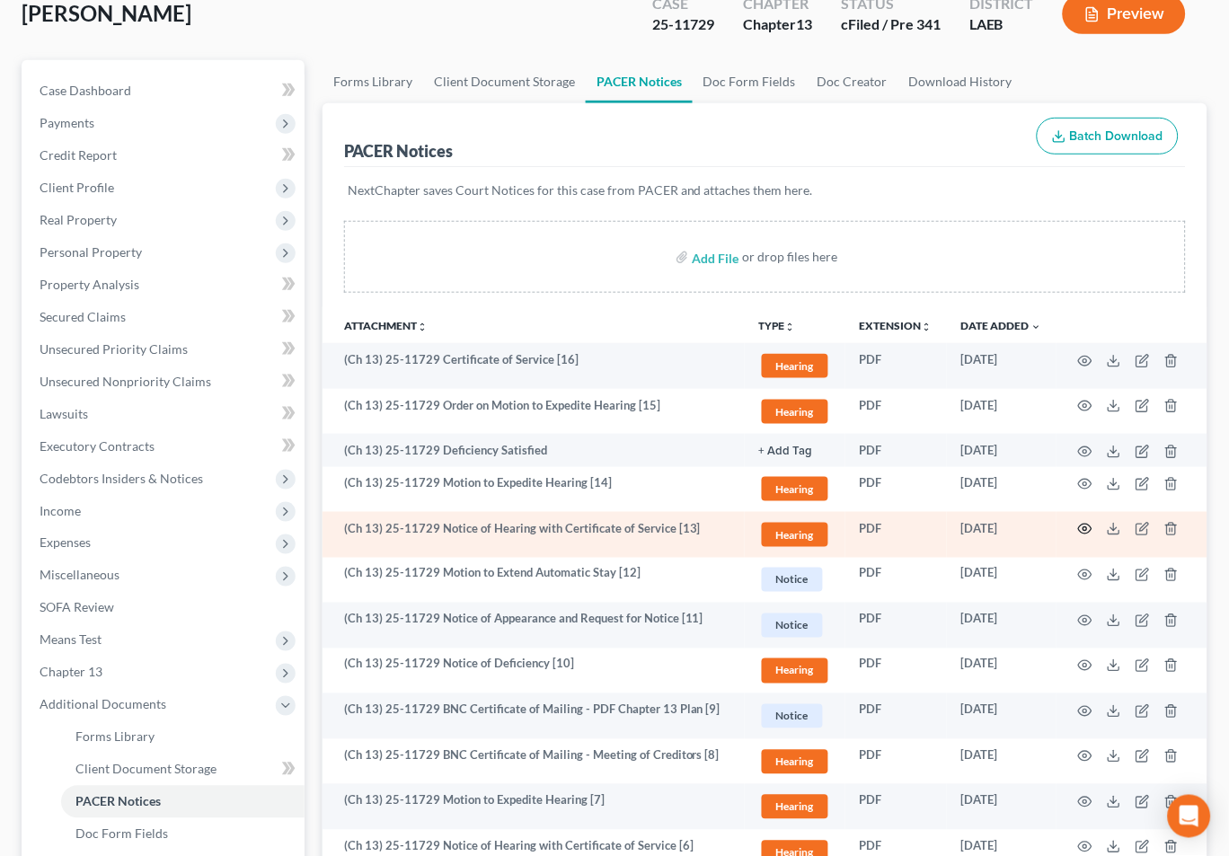
click at [1080, 528] on icon "button" at bounding box center [1085, 529] width 14 height 14
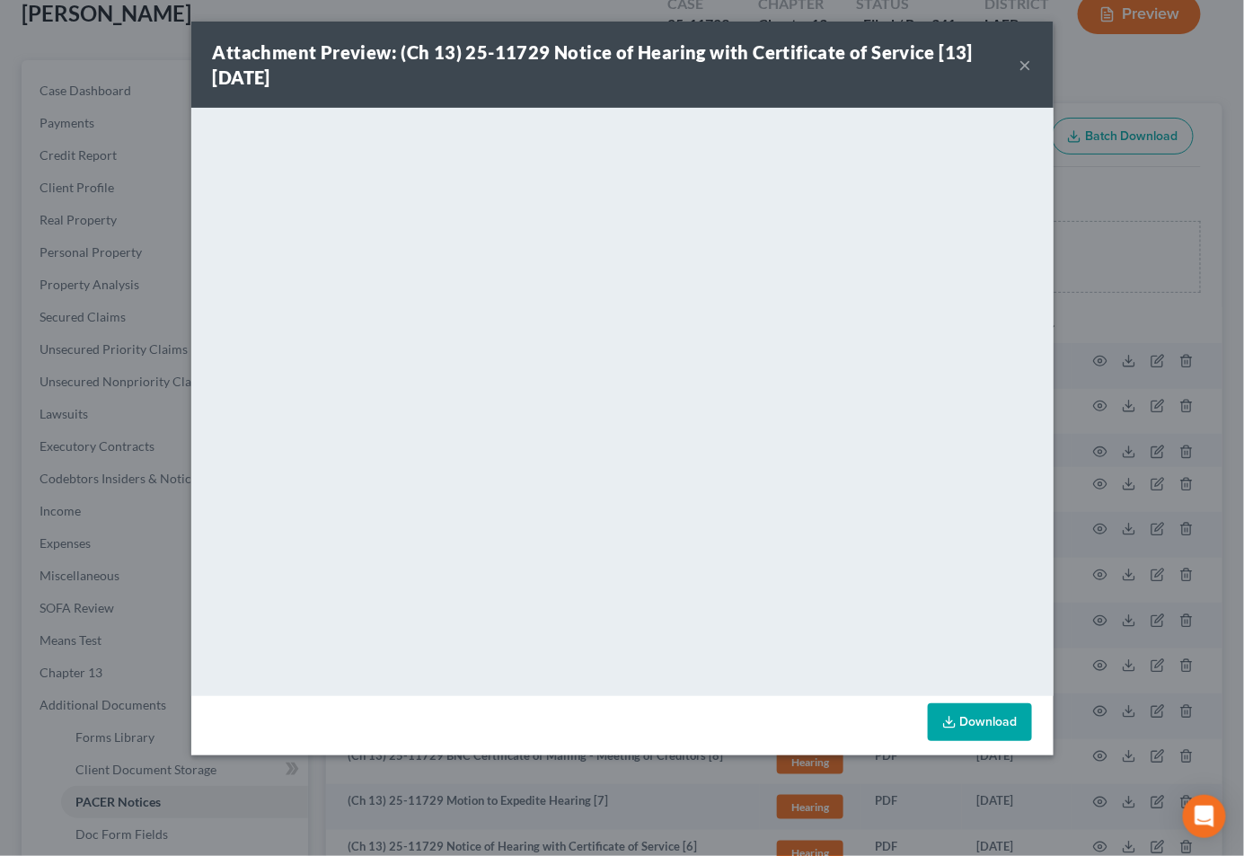
click at [1026, 65] on button "×" at bounding box center [1025, 65] width 13 height 22
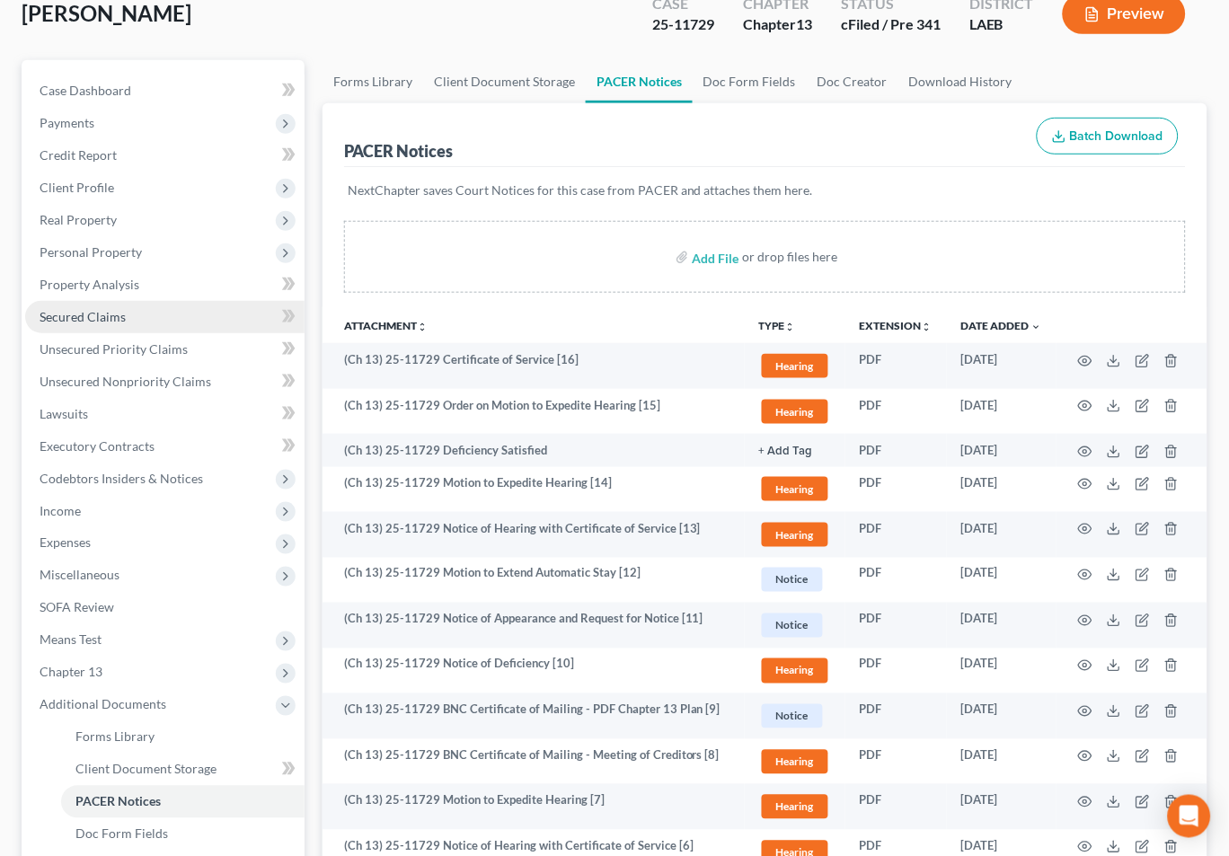
click at [143, 309] on link "Secured Claims" at bounding box center [164, 317] width 279 height 32
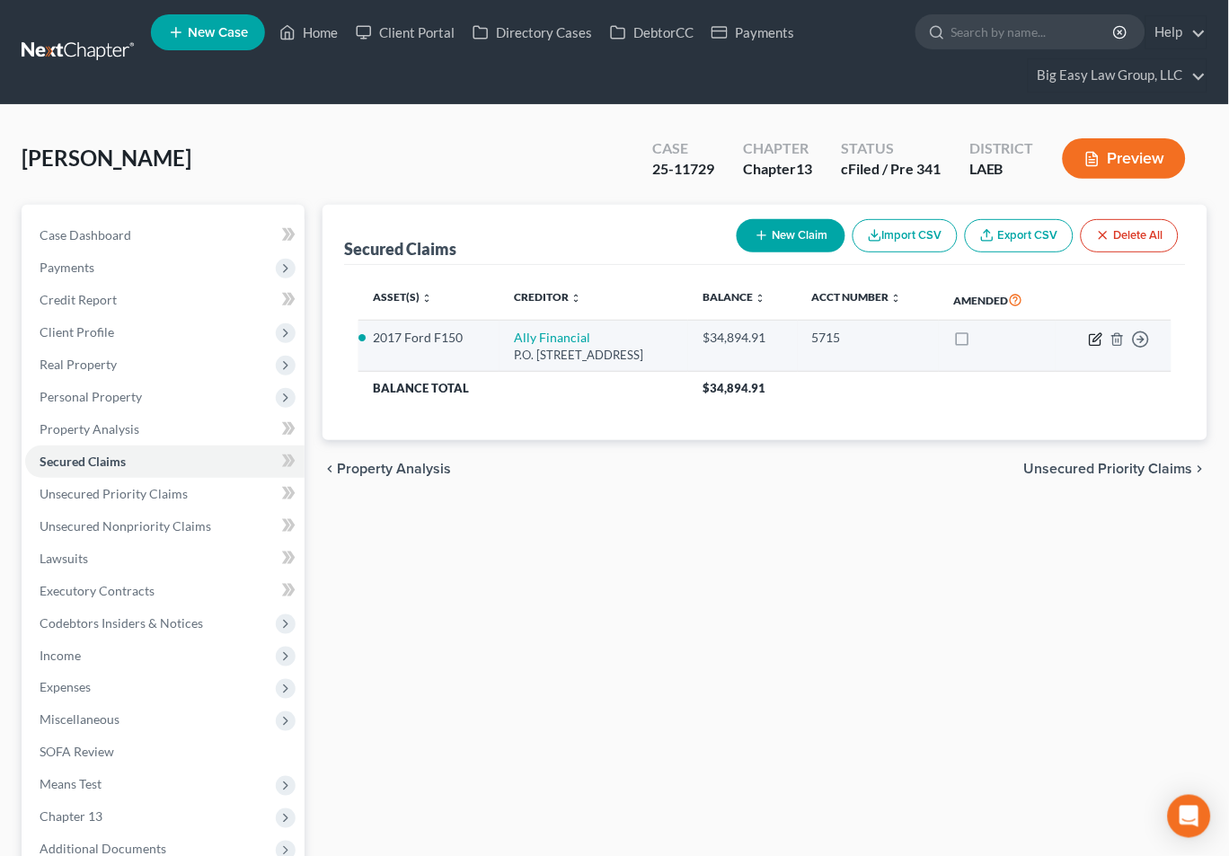
click at [1096, 334] on icon "button" at bounding box center [1095, 339] width 14 height 14
select select "24"
select select "0"
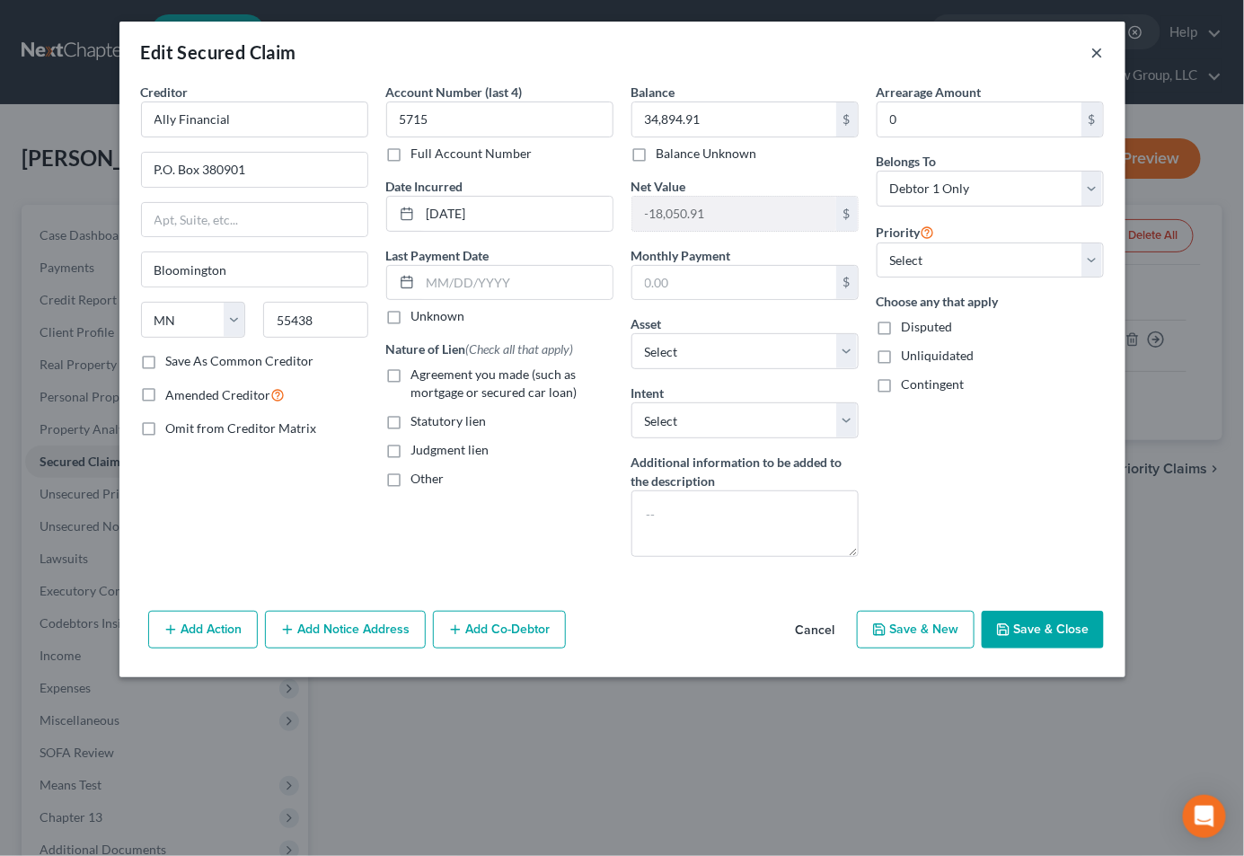
click at [1098, 48] on button "×" at bounding box center [1097, 52] width 13 height 22
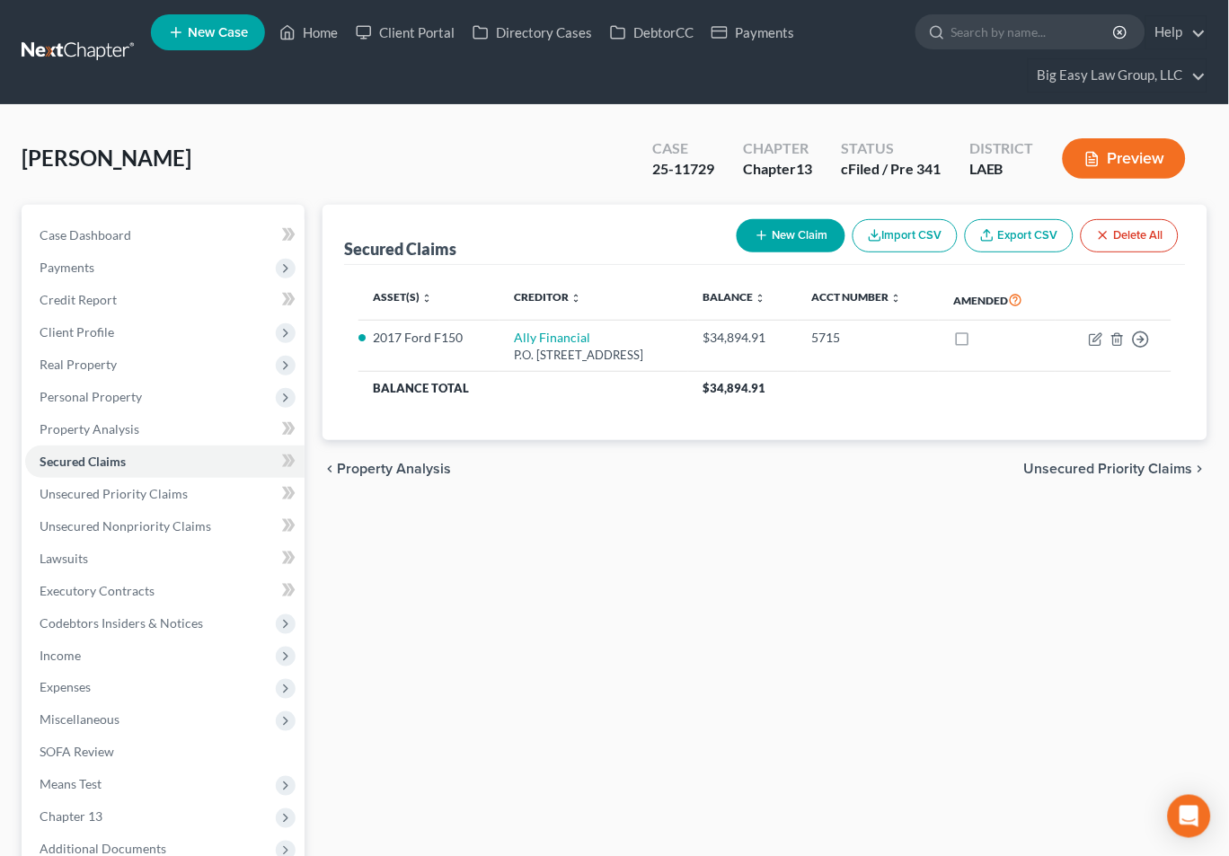
click at [678, 598] on div "Secured Claims New Claim Import CSV Export CSV Delete All Asset(s) expand_more …" at bounding box center [764, 610] width 903 height 811
click at [378, 163] on div "[PERSON_NAME] Upgraded Case 25-11729 Chapter Chapter 13 Status cFiled / Pre 341…" at bounding box center [614, 166] width 1185 height 78
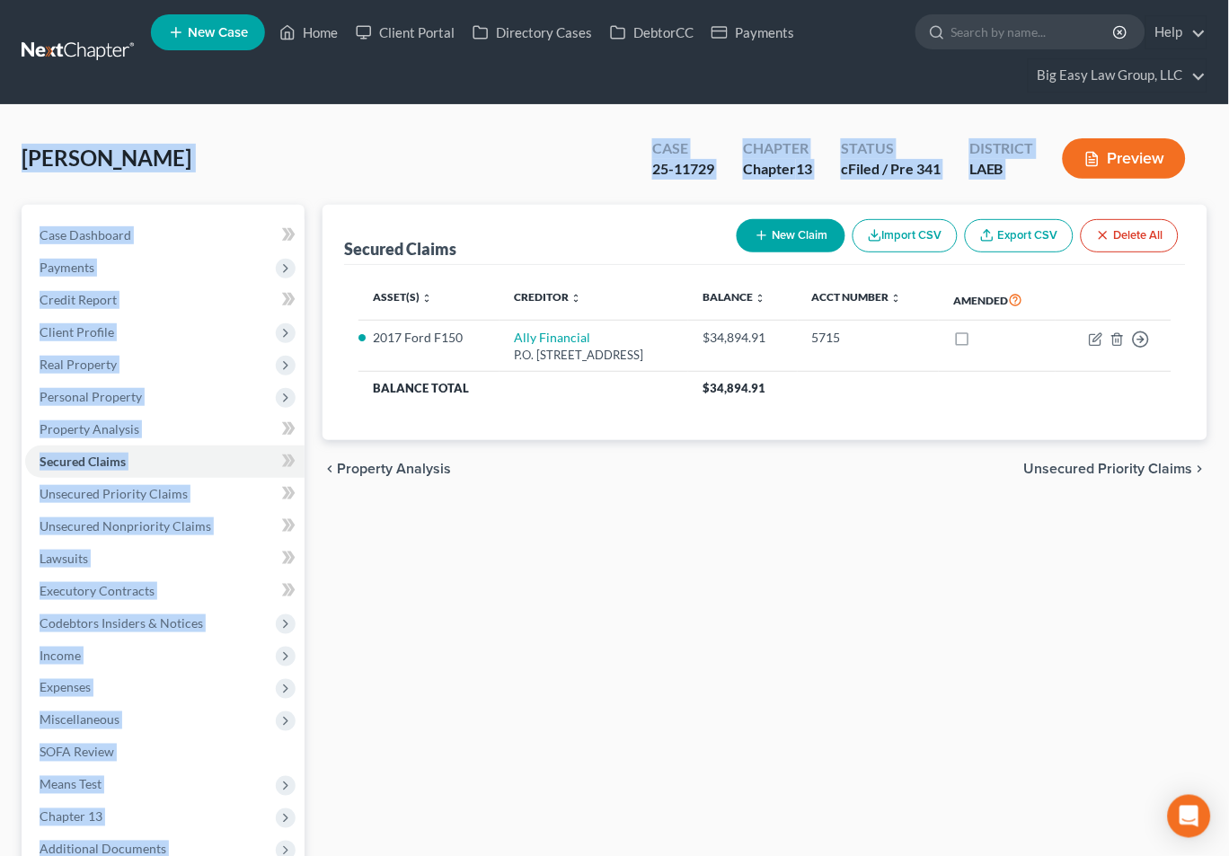
drag, startPoint x: 292, startPoint y: 133, endPoint x: 316, endPoint y: 223, distance: 93.0
click at [317, 231] on div "[PERSON_NAME] Upgraded Case 25-11729 Chapter Chapter 13 Status cFiled / Pre 341…" at bounding box center [614, 578] width 1185 height 903
drag, startPoint x: 328, startPoint y: 177, endPoint x: 335, endPoint y: 186, distance: 11.5
click at [328, 177] on div "[PERSON_NAME] Upgraded Case 25-11729 Chapter Chapter 13 Status cFiled / Pre 341…" at bounding box center [614, 166] width 1185 height 78
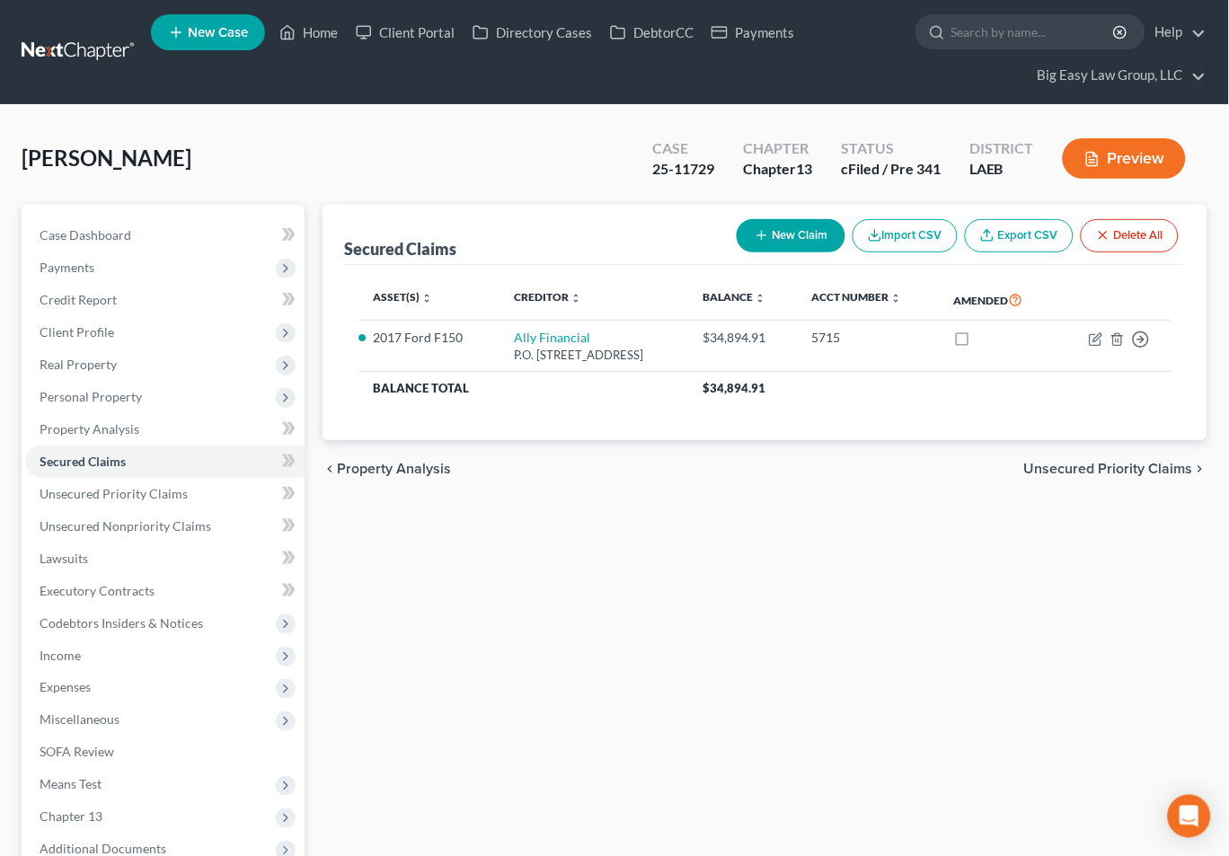
click at [592, 547] on div "Secured Claims New Claim Import CSV Export CSV Delete All Asset(s) expand_more …" at bounding box center [764, 610] width 903 height 811
click at [329, 194] on div "[PERSON_NAME] Upgraded Case 25-11729 Chapter Chapter 13 Status cFiled / Pre 341…" at bounding box center [614, 166] width 1185 height 78
click at [487, 140] on div "[PERSON_NAME] Upgraded Case 25-11729 Chapter Chapter 13 Status cFiled / Pre 341…" at bounding box center [614, 166] width 1185 height 78
drag, startPoint x: 330, startPoint y: 165, endPoint x: 430, endPoint y: 184, distance: 102.3
click at [330, 165] on div "[PERSON_NAME] Upgraded Case 25-11729 Chapter Chapter 13 Status cFiled / Pre 341…" at bounding box center [614, 166] width 1185 height 78
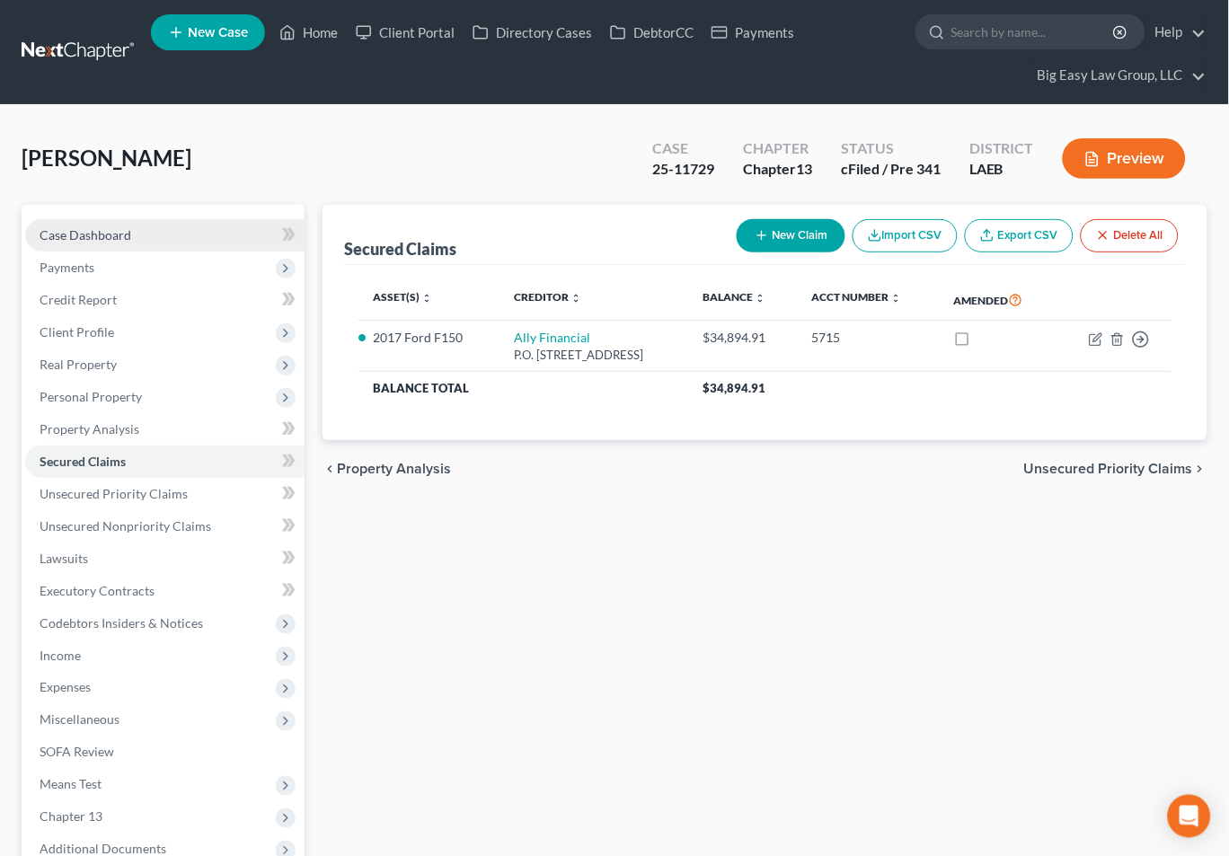
click at [141, 235] on link "Case Dashboard" at bounding box center [164, 235] width 279 height 32
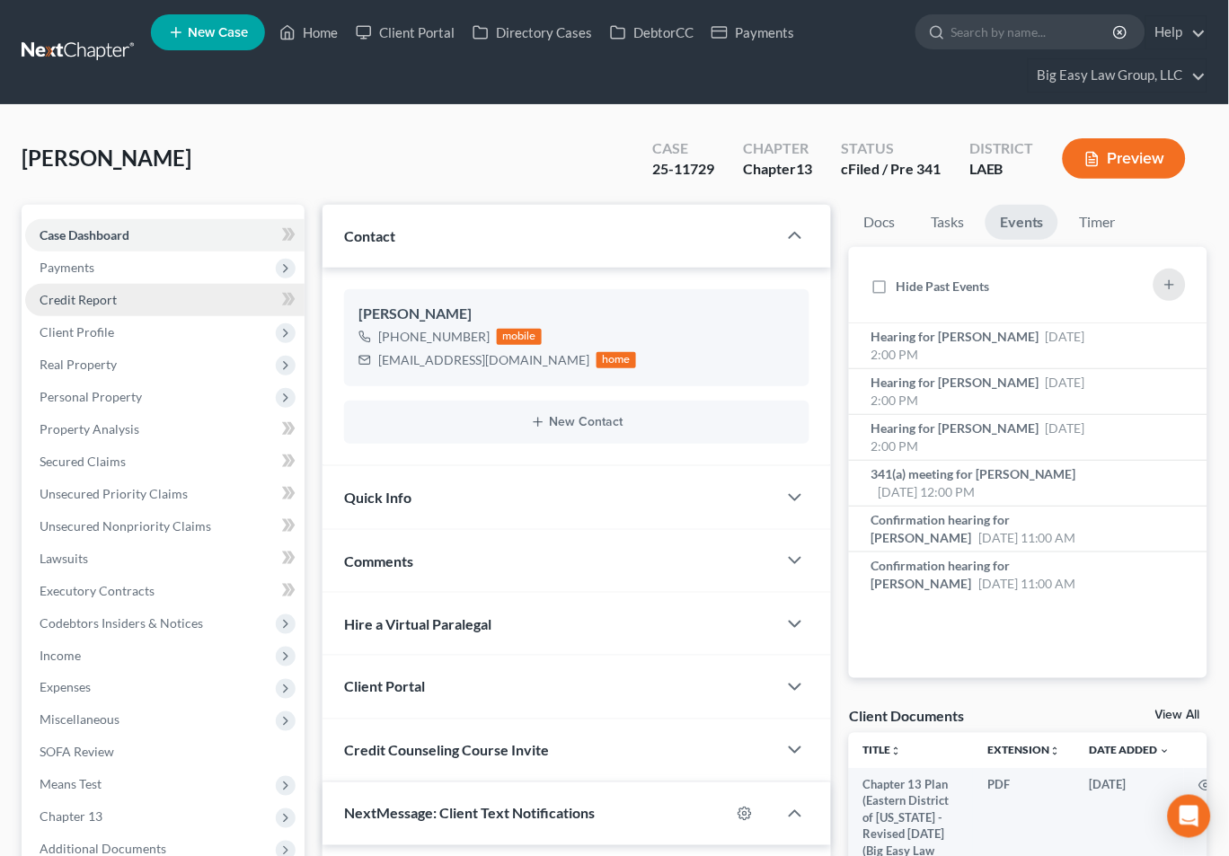
scroll to position [885, 0]
click at [205, 330] on span "Client Profile" at bounding box center [164, 332] width 279 height 32
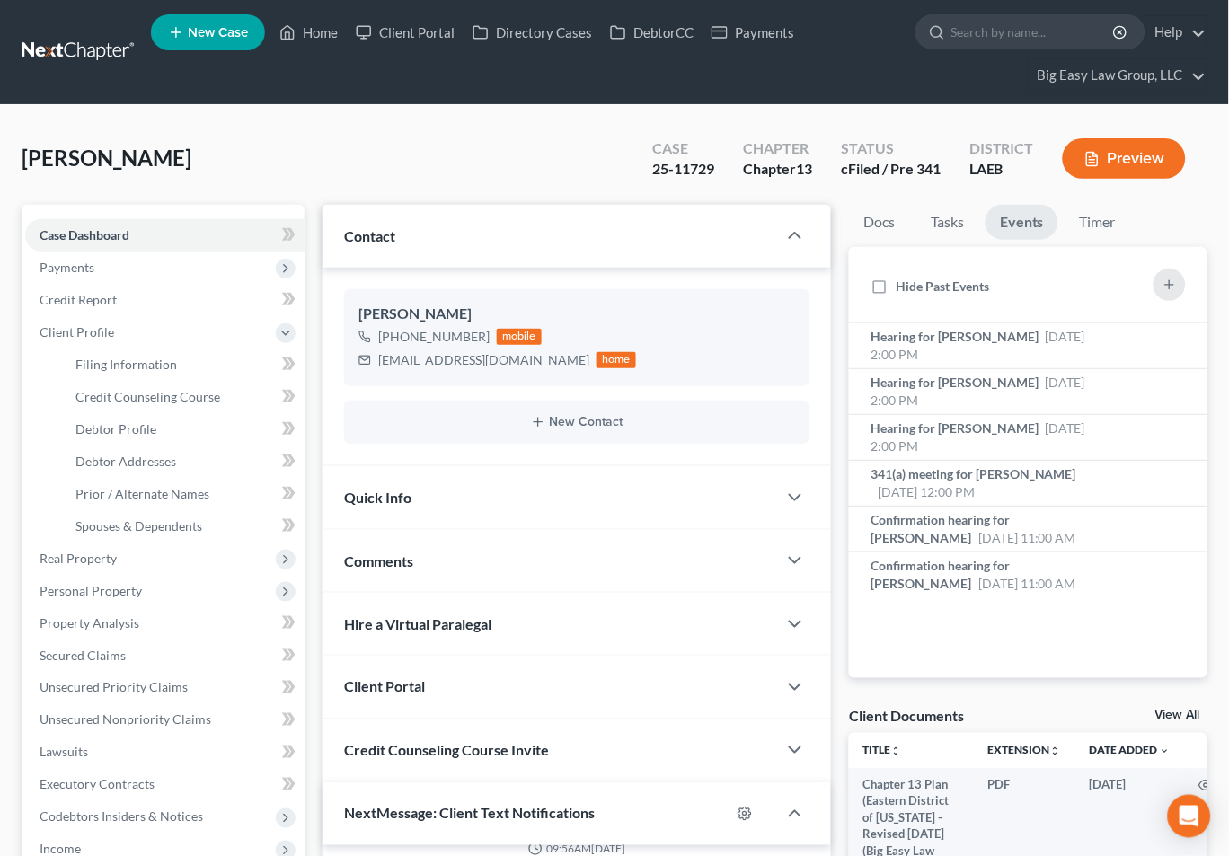
drag, startPoint x: 467, startPoint y: 550, endPoint x: 455, endPoint y: 533, distance: 19.9
click at [468, 550] on div "Comments" at bounding box center [549, 561] width 454 height 62
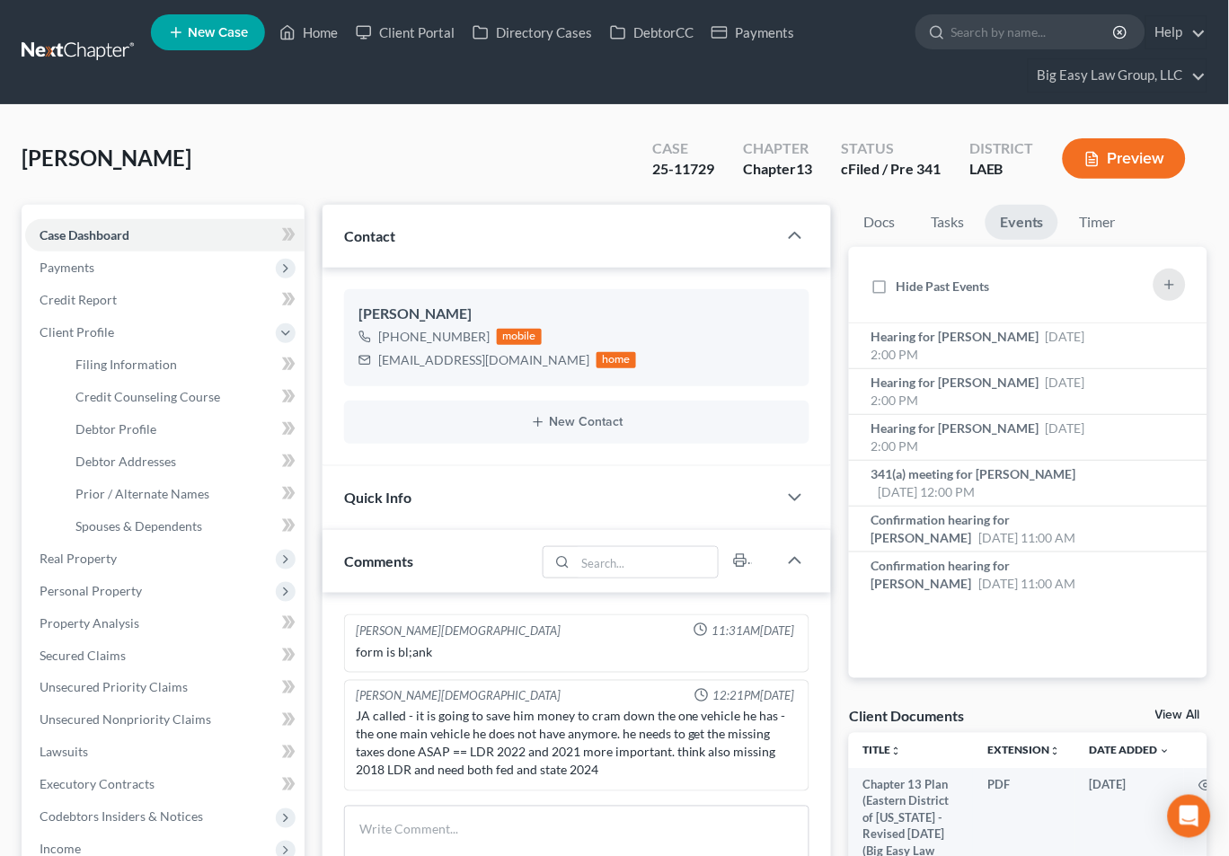
scroll to position [398, 0]
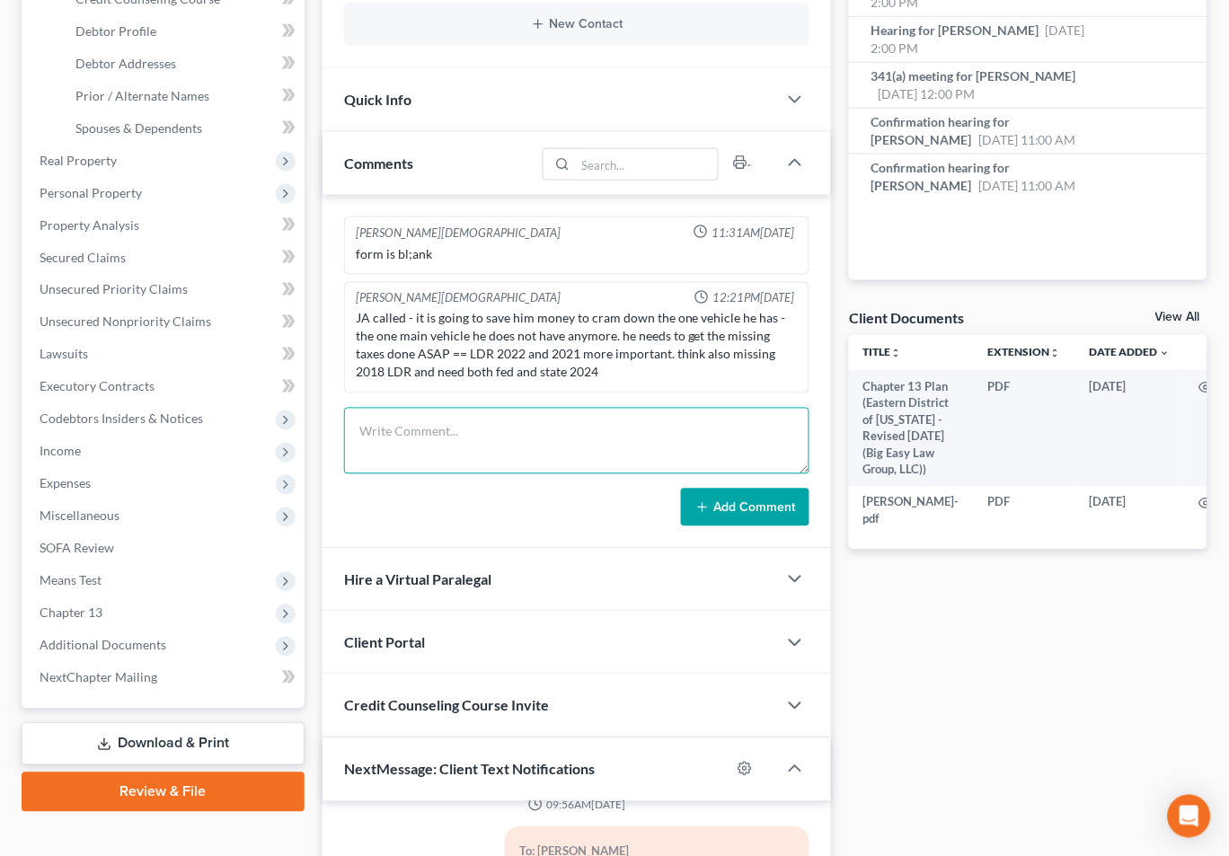
click at [464, 447] on textarea at bounding box center [576, 441] width 465 height 66
click at [553, 447] on textarea "JA called - he does need to attend the extend stay on 8/25 bc he wants to fix t…" at bounding box center [576, 441] width 465 height 66
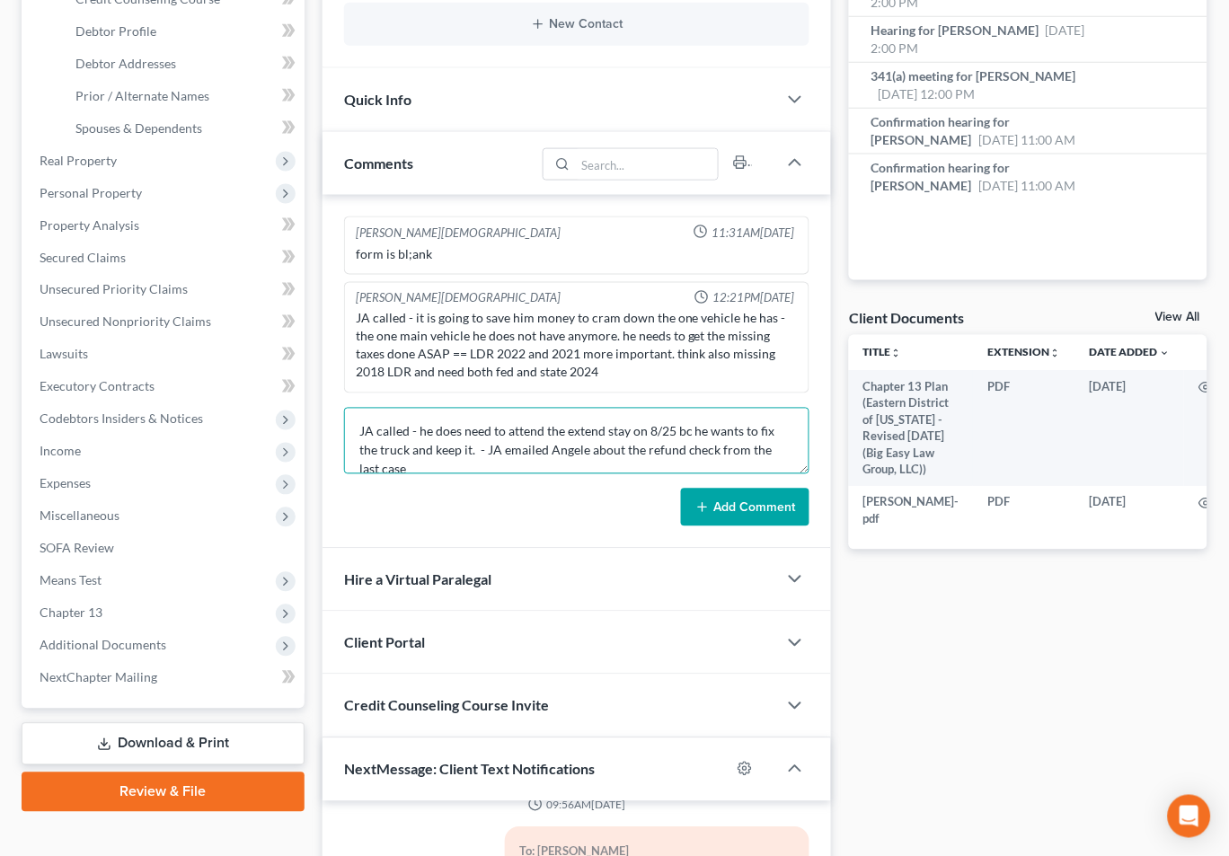
type textarea "JA called - he does need to attend the extend stay on 8/25 bc he wants to fix t…"
click at [744, 498] on button "Add Comment" at bounding box center [745, 508] width 128 height 38
